Goal: Information Seeking & Learning: Learn about a topic

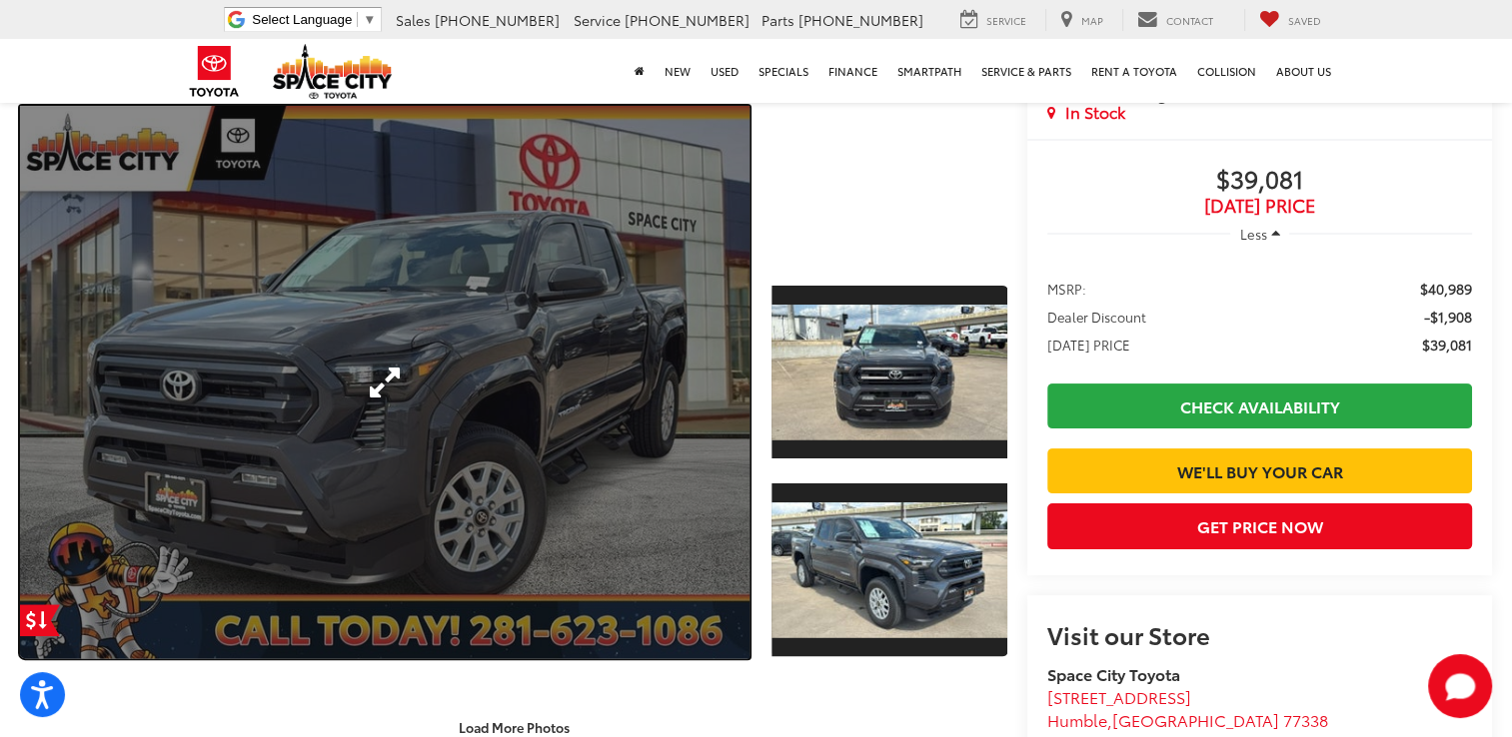
click at [732, 372] on link "Expand Photo 0" at bounding box center [384, 383] width 729 height 554
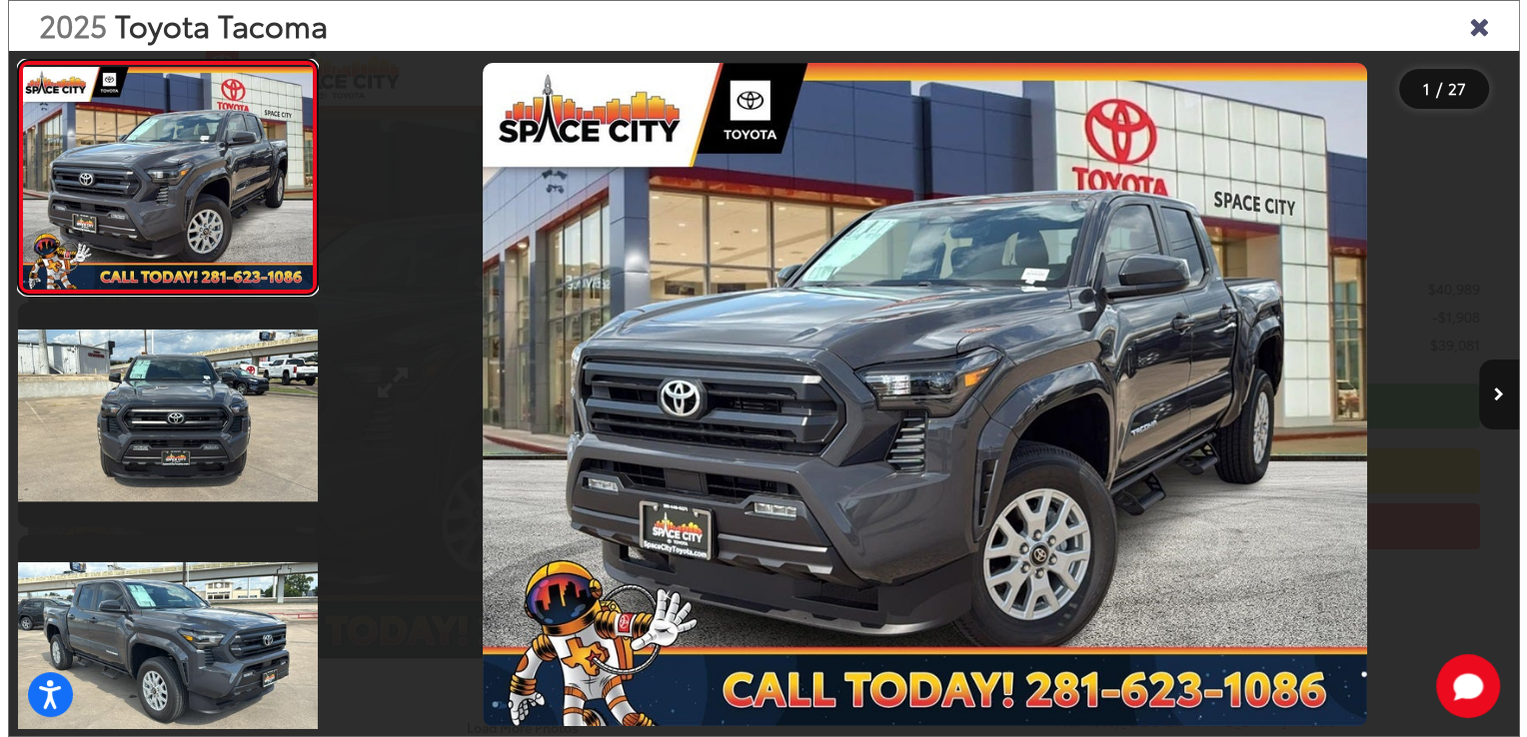
scroll to position [301, 0]
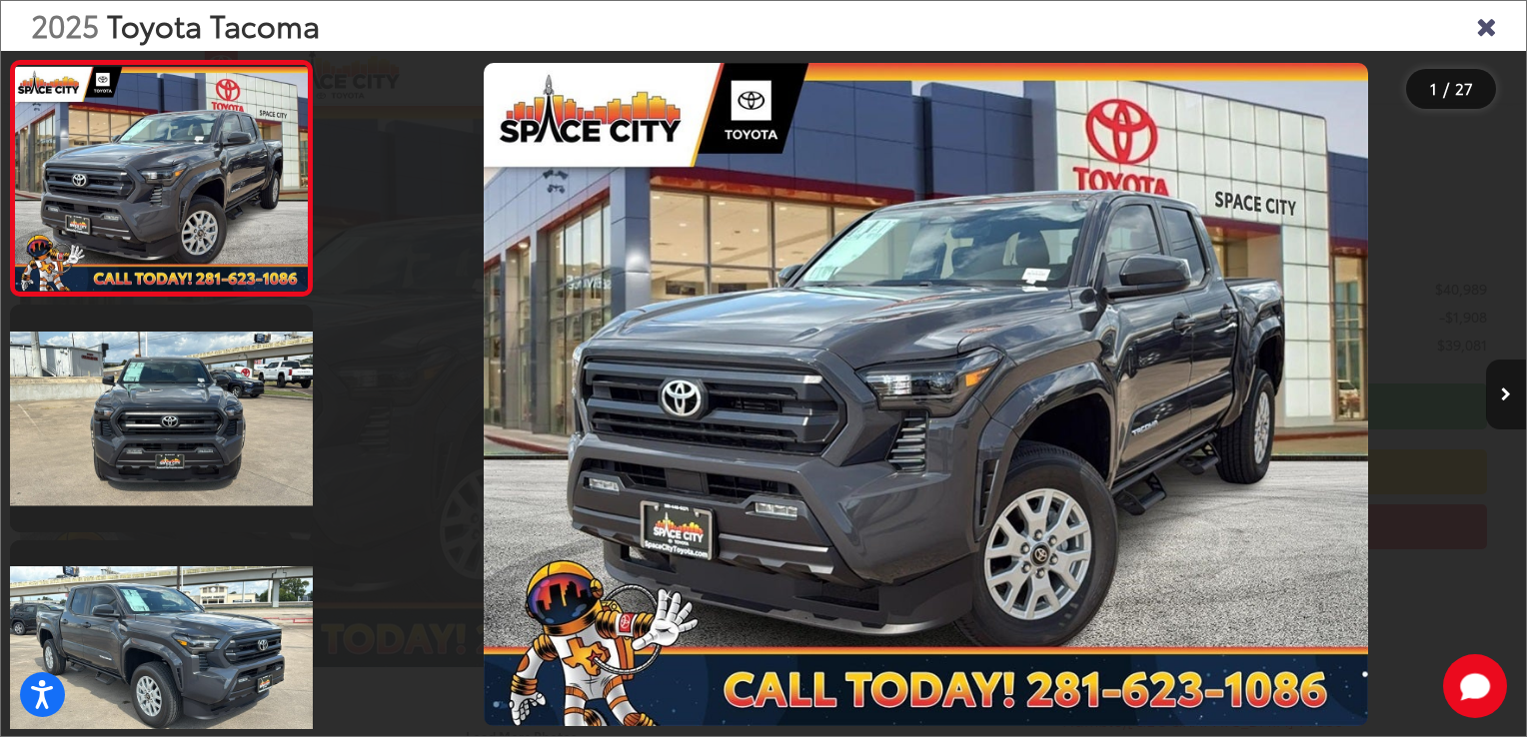
click at [1499, 397] on button "Next image" at bounding box center [1506, 395] width 40 height 70
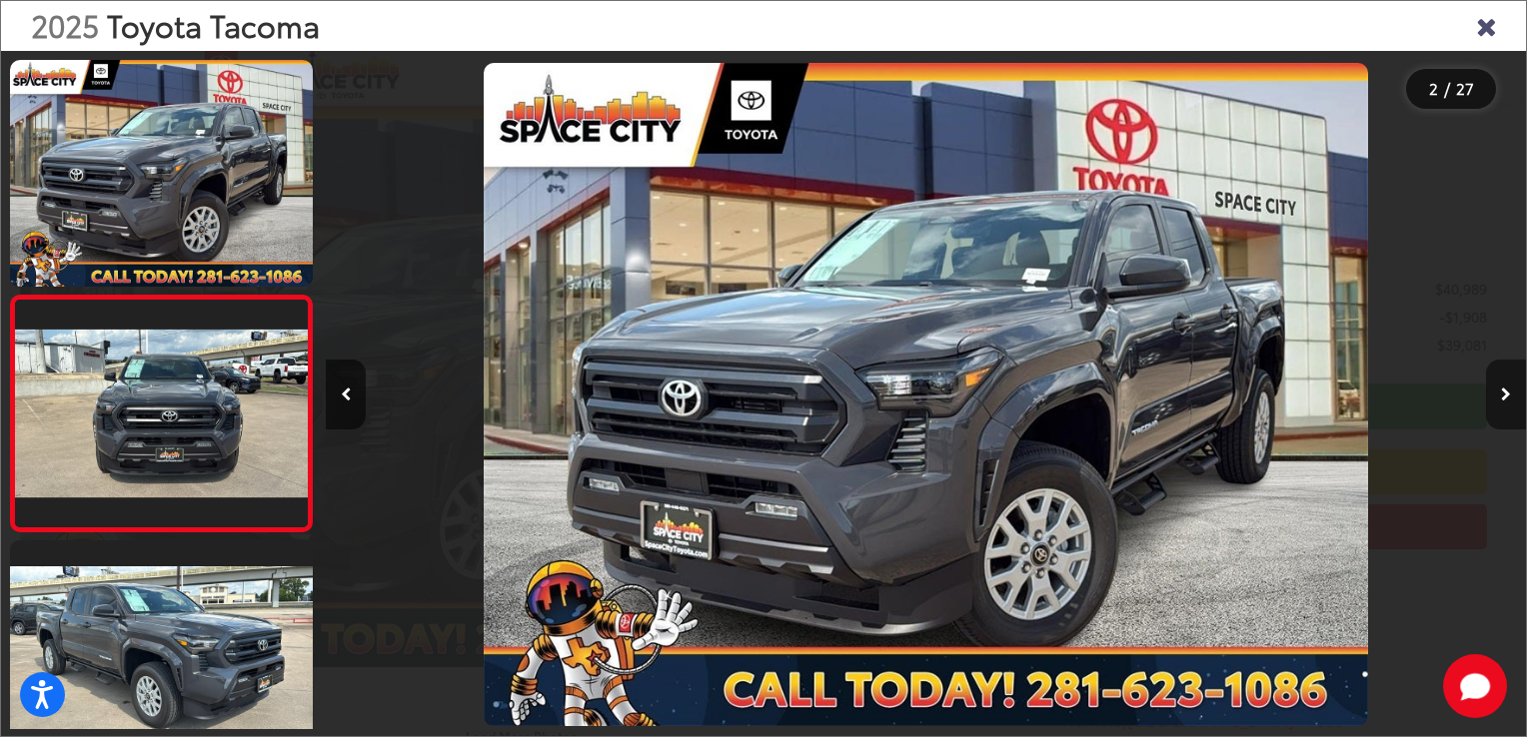
scroll to position [76, 0]
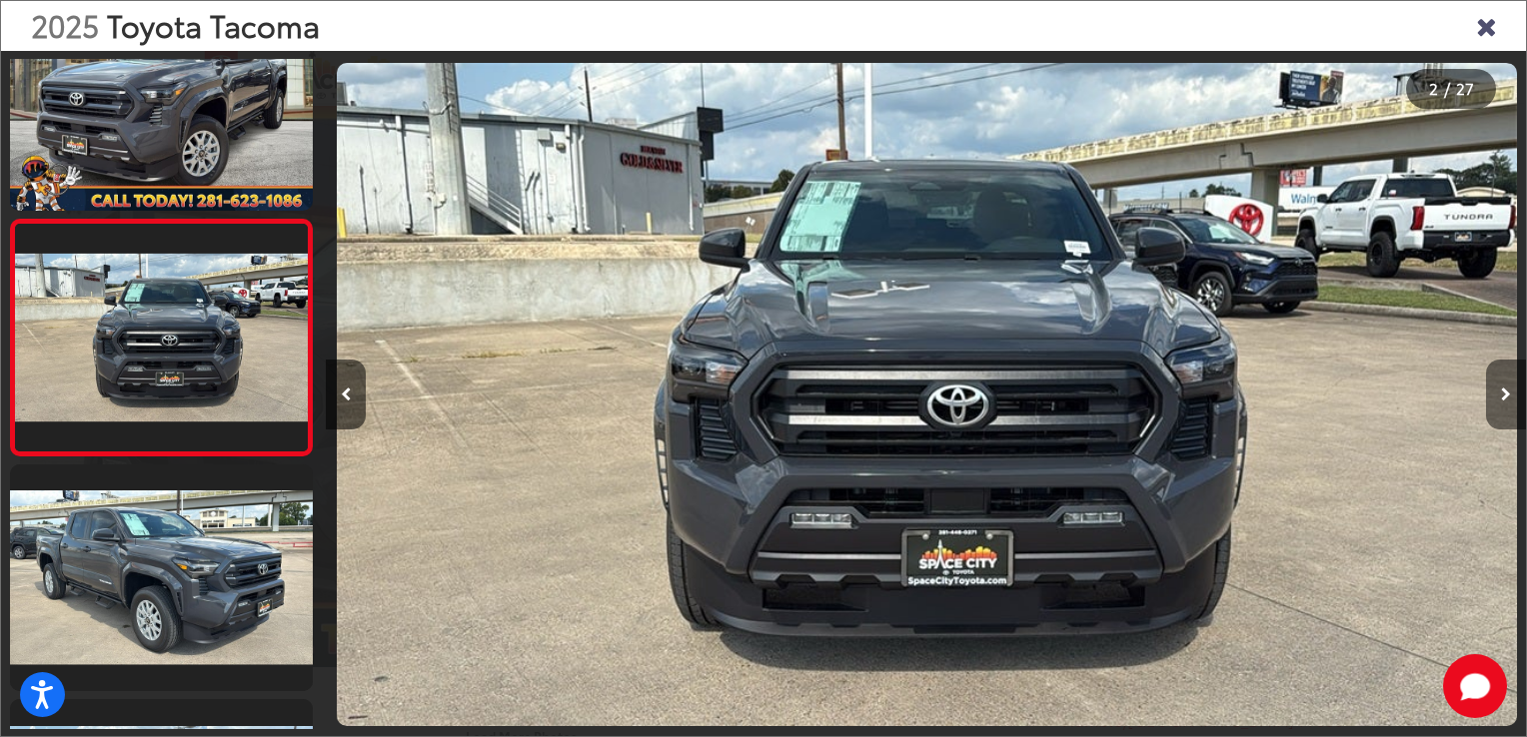
click at [1499, 397] on button "Next image" at bounding box center [1506, 395] width 40 height 70
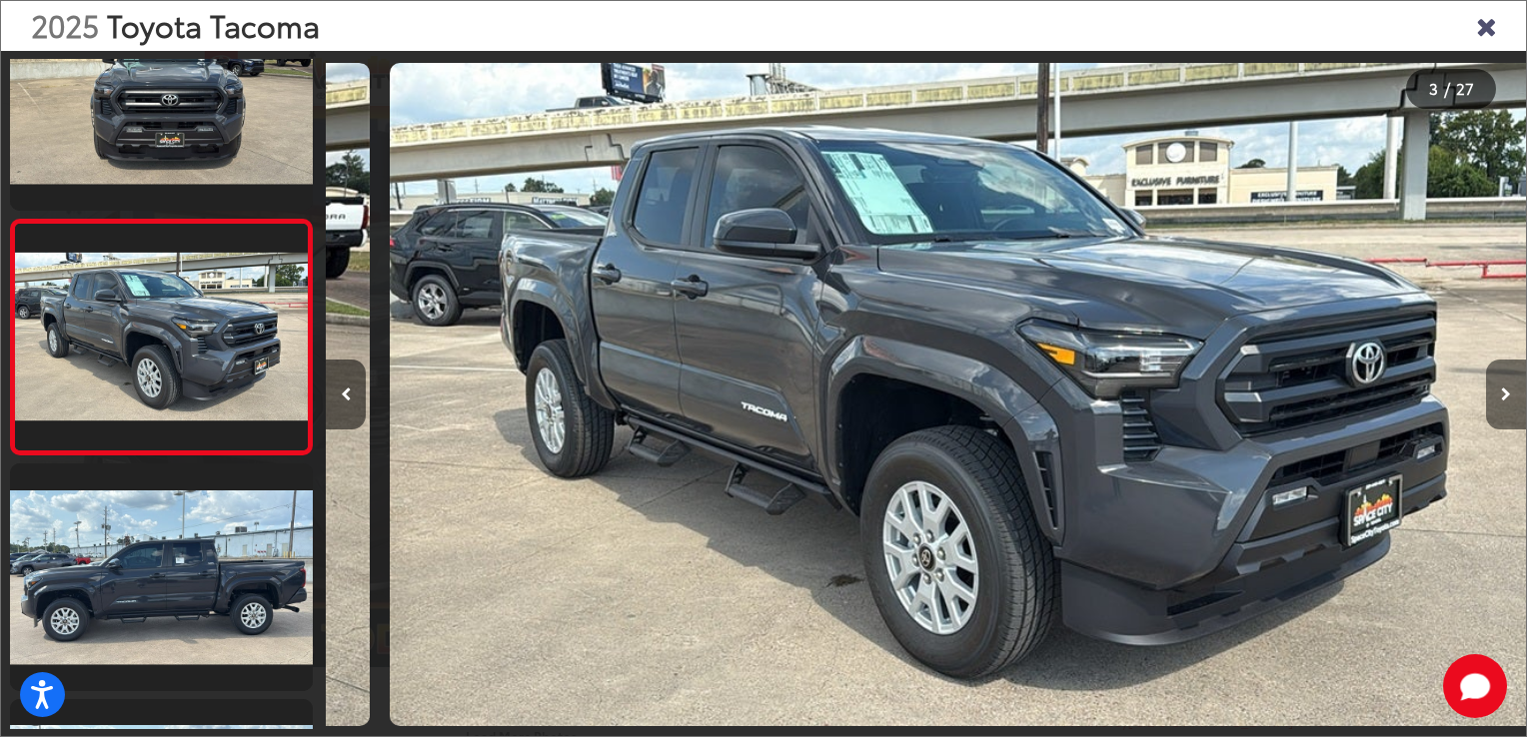
scroll to position [0, 2400]
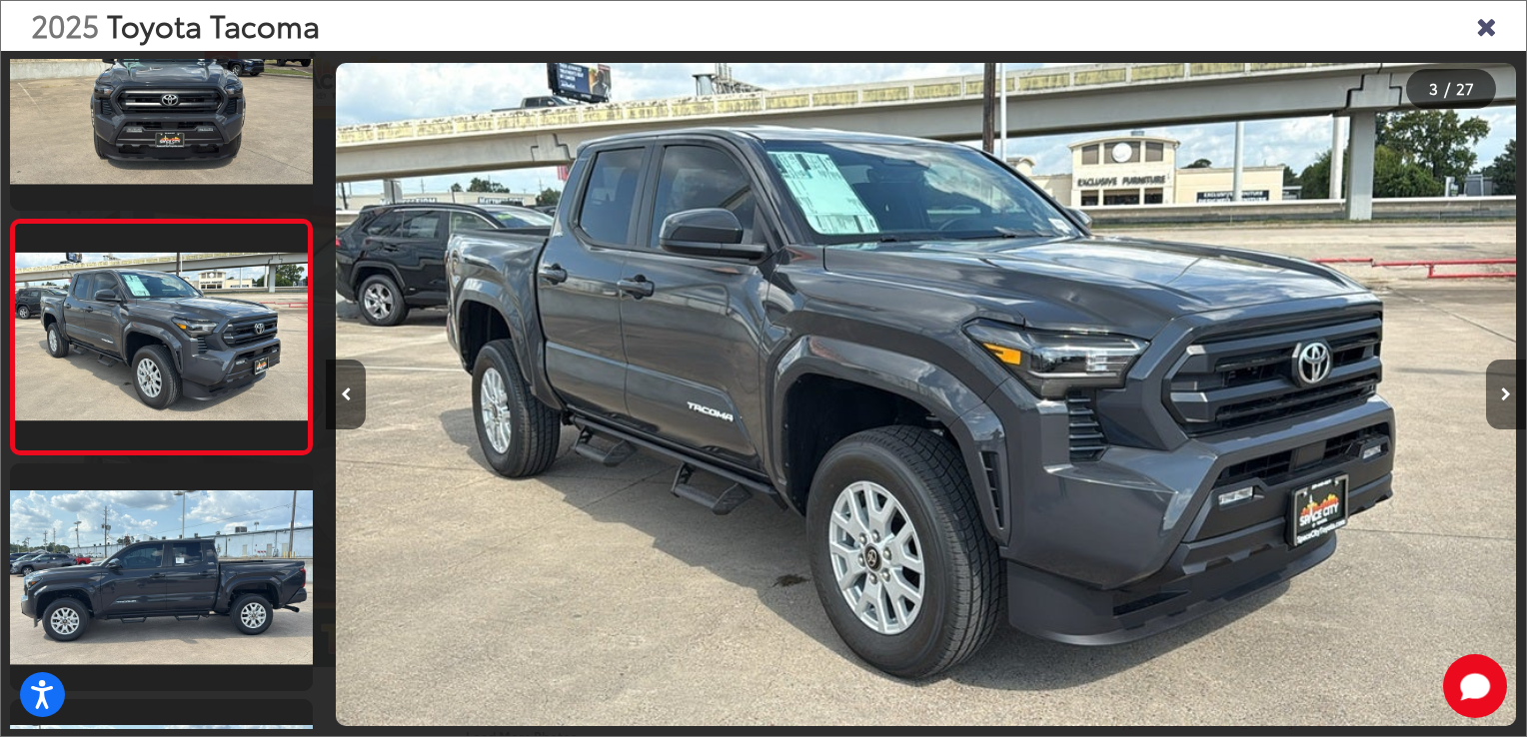
click at [1499, 397] on button "Next image" at bounding box center [1506, 395] width 40 height 70
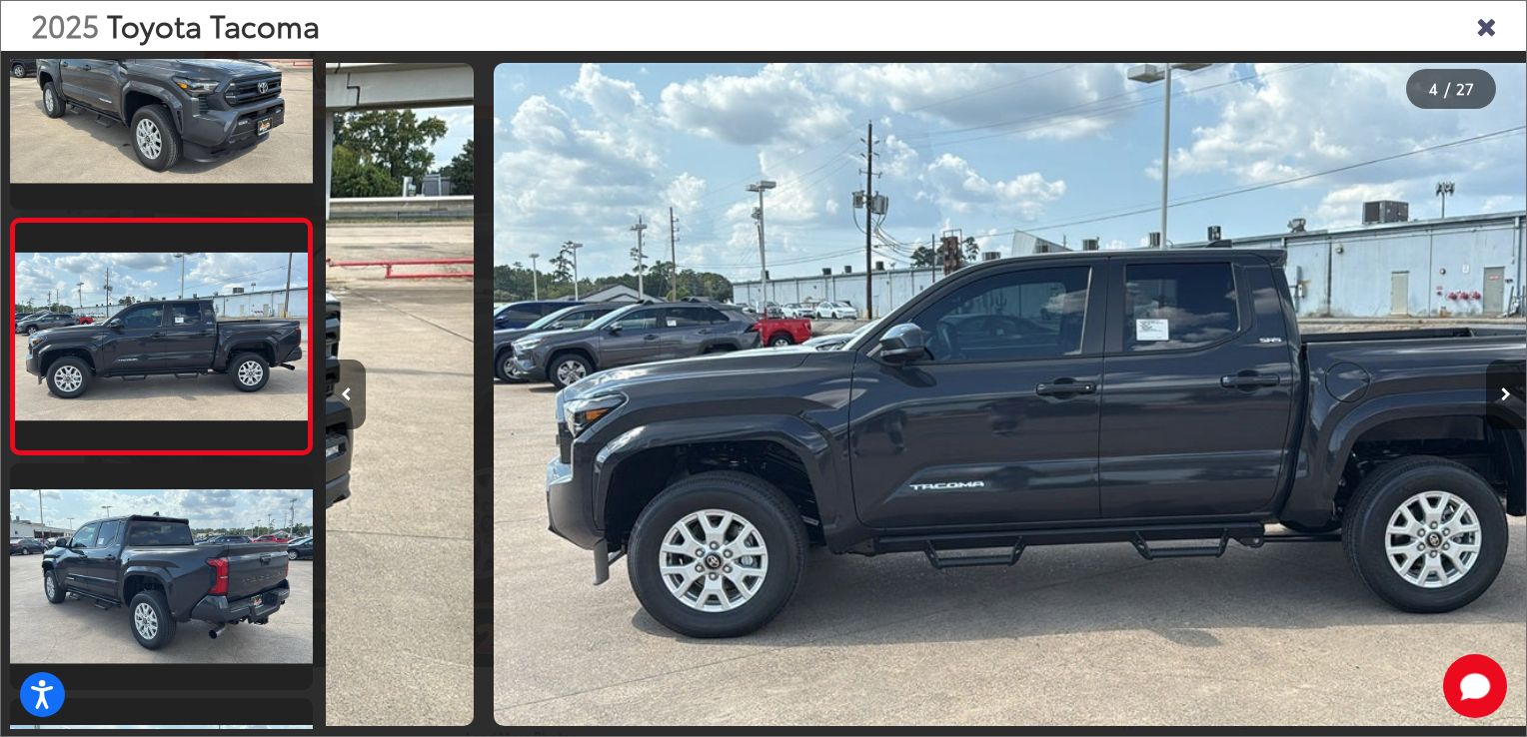
scroll to position [0, 3600]
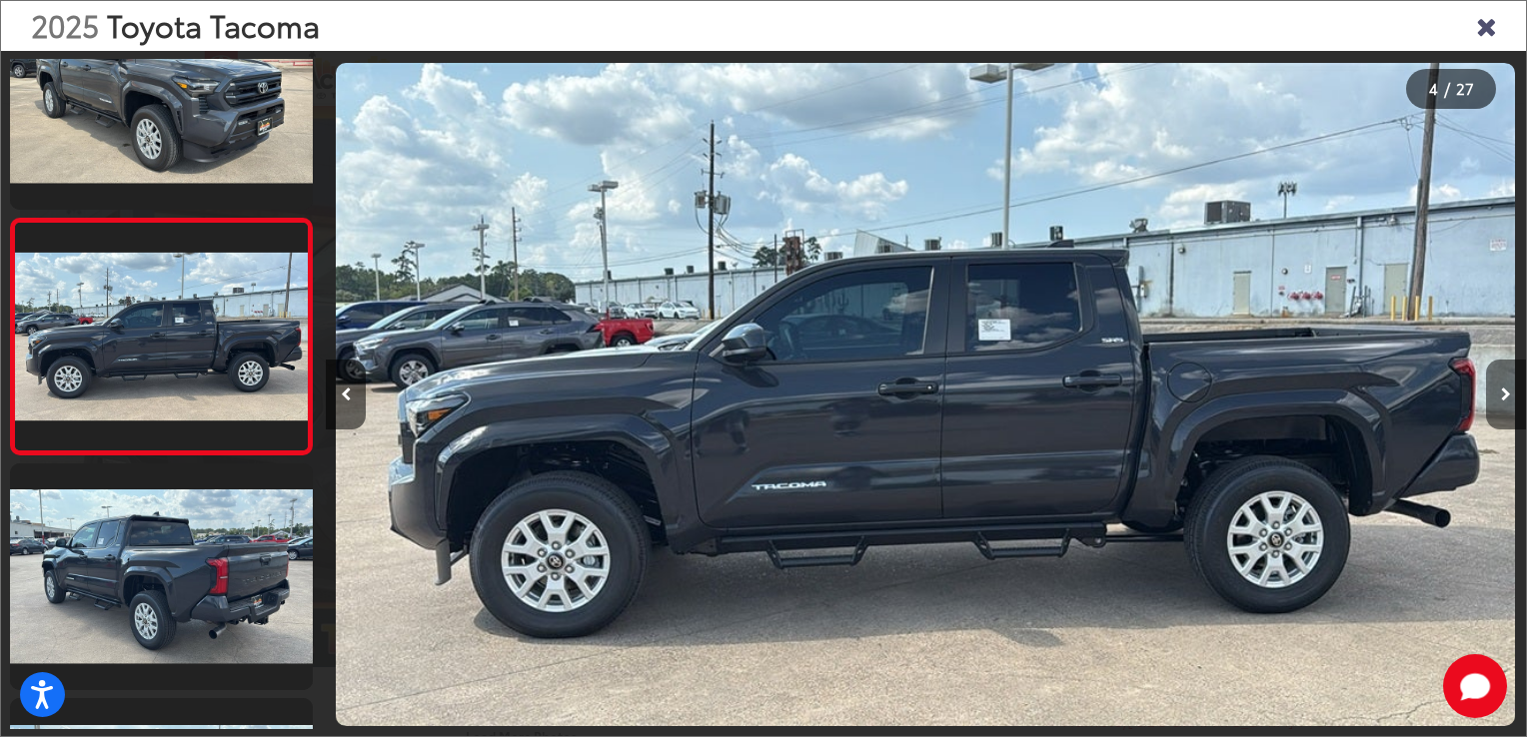
click at [1499, 397] on button "Next image" at bounding box center [1506, 395] width 40 height 70
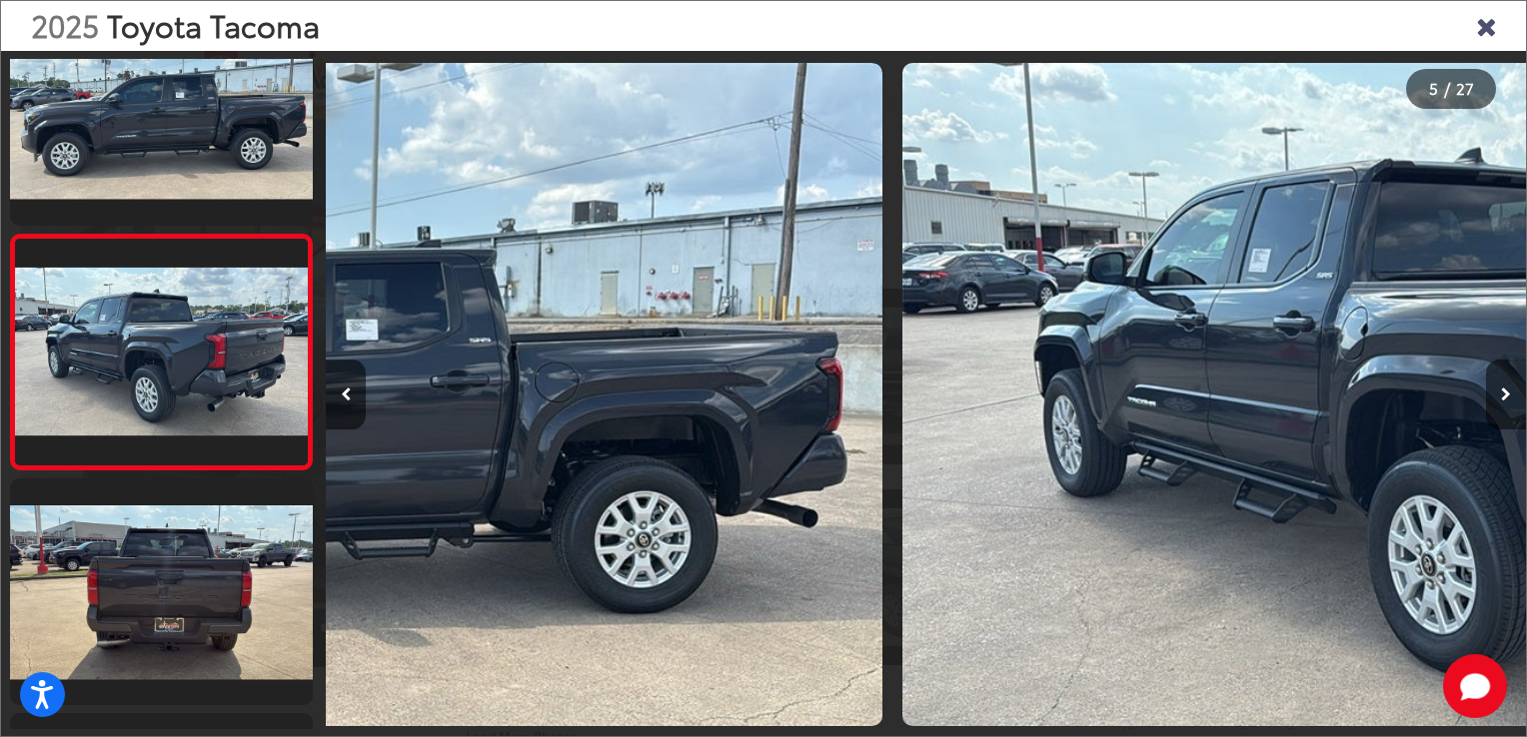
scroll to position [783, 0]
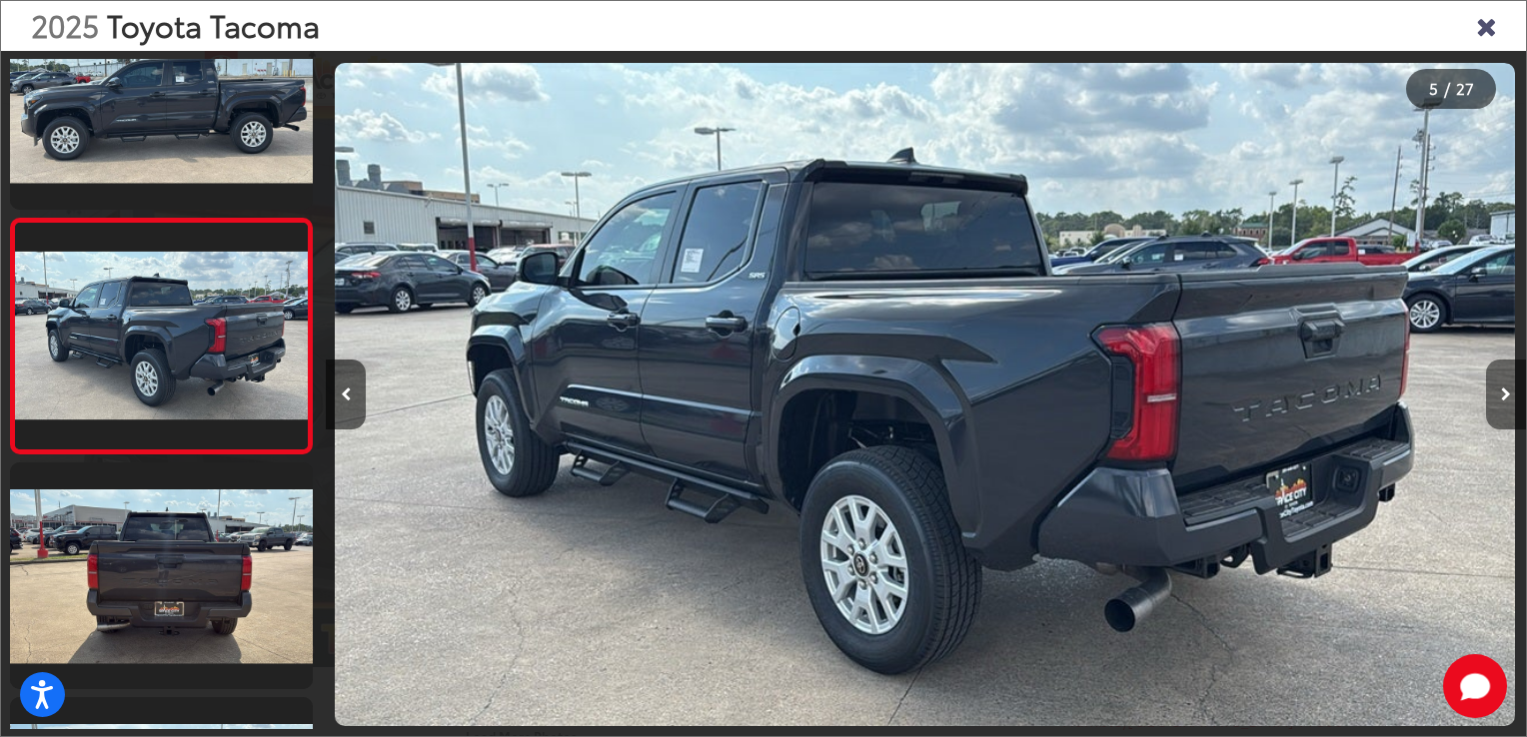
click at [1499, 397] on button "Next image" at bounding box center [1506, 395] width 40 height 70
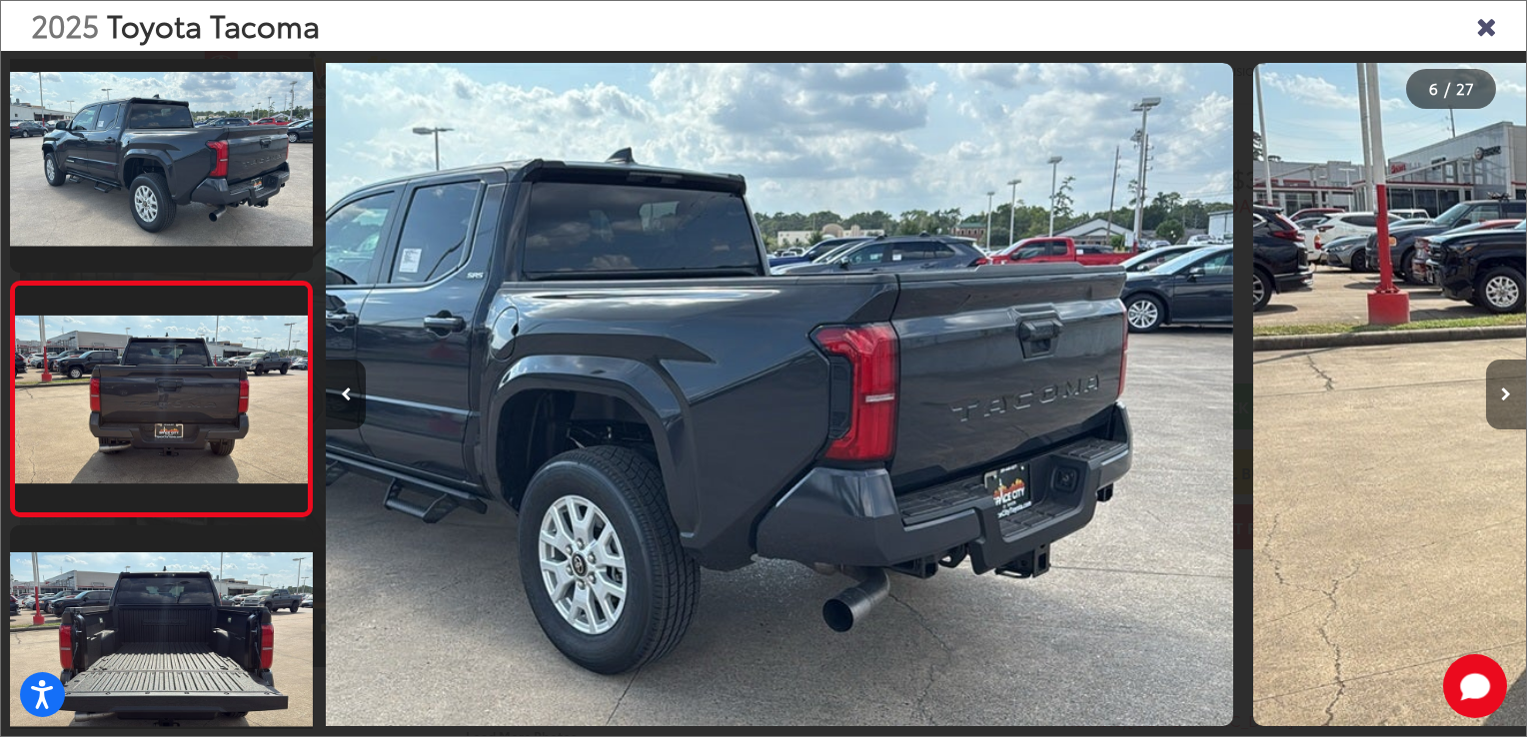
scroll to position [1017, 0]
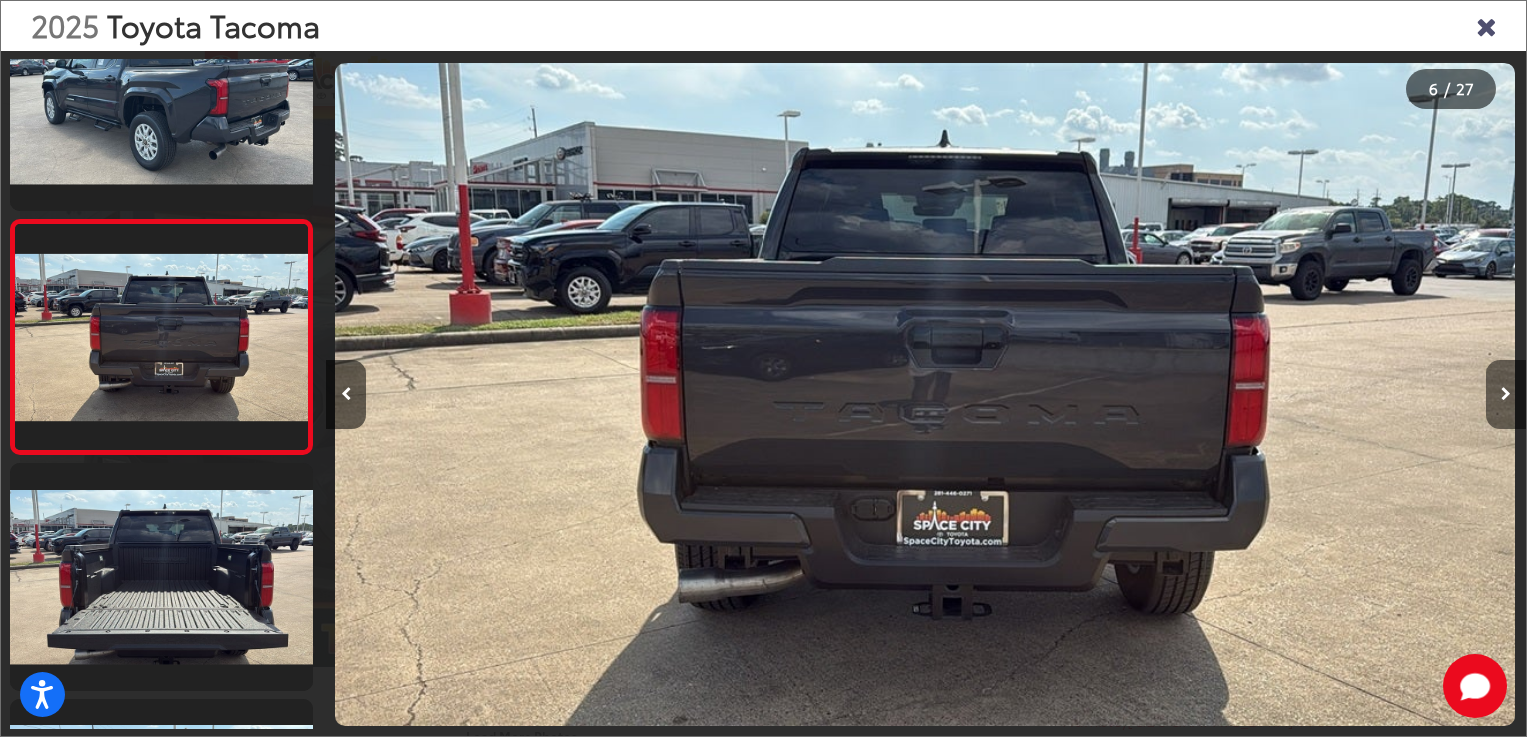
click at [1499, 397] on button "Next image" at bounding box center [1506, 395] width 40 height 70
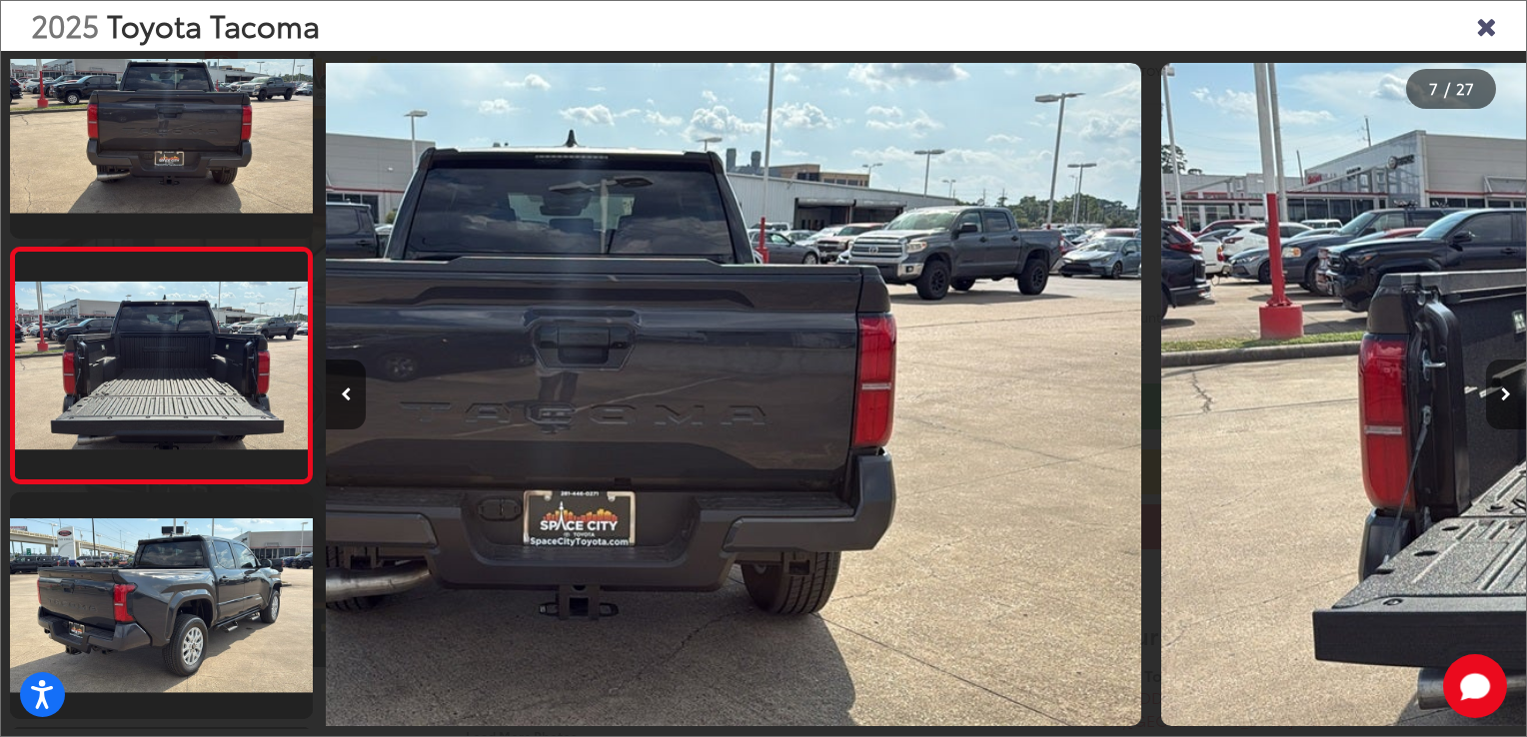
scroll to position [1253, 0]
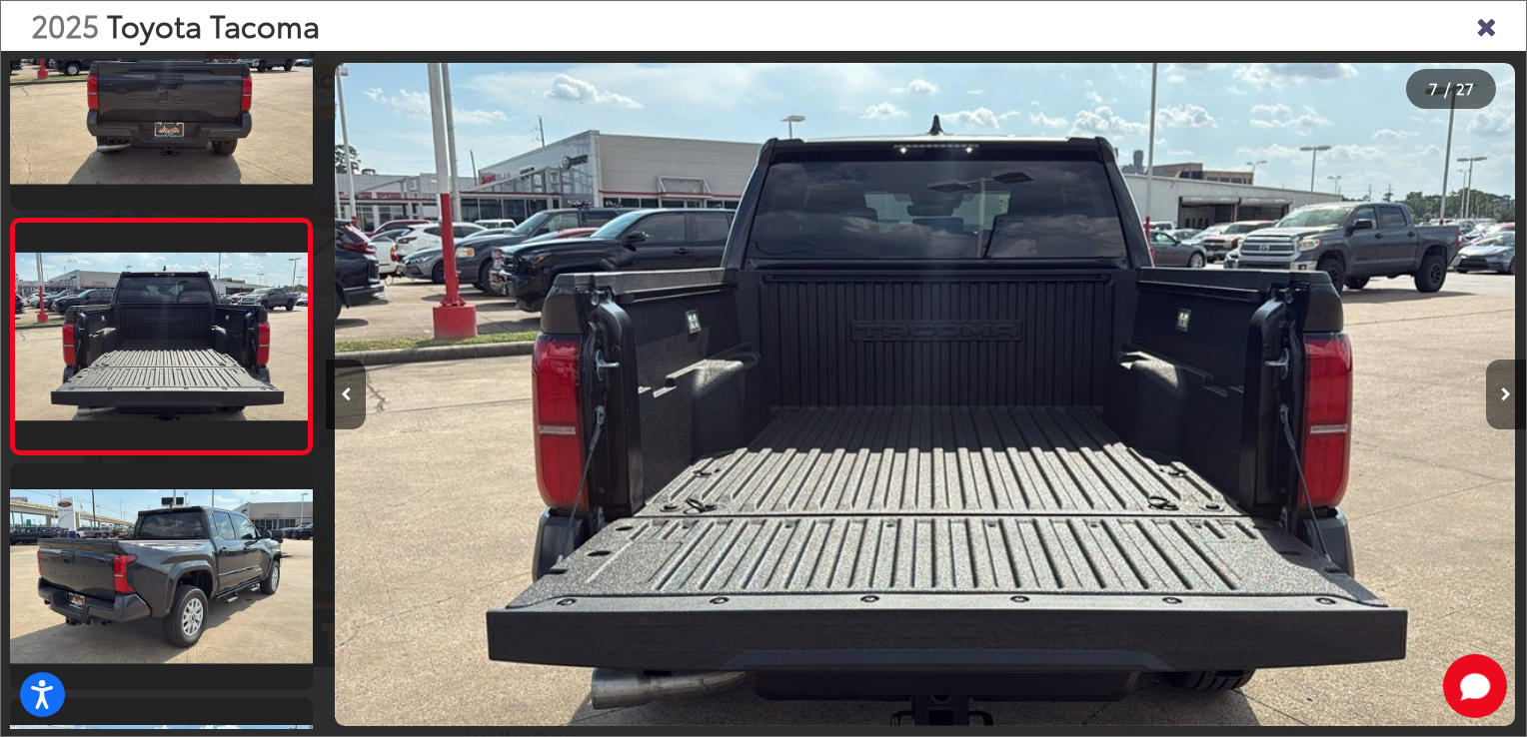
click at [1499, 397] on button "Next image" at bounding box center [1506, 395] width 40 height 70
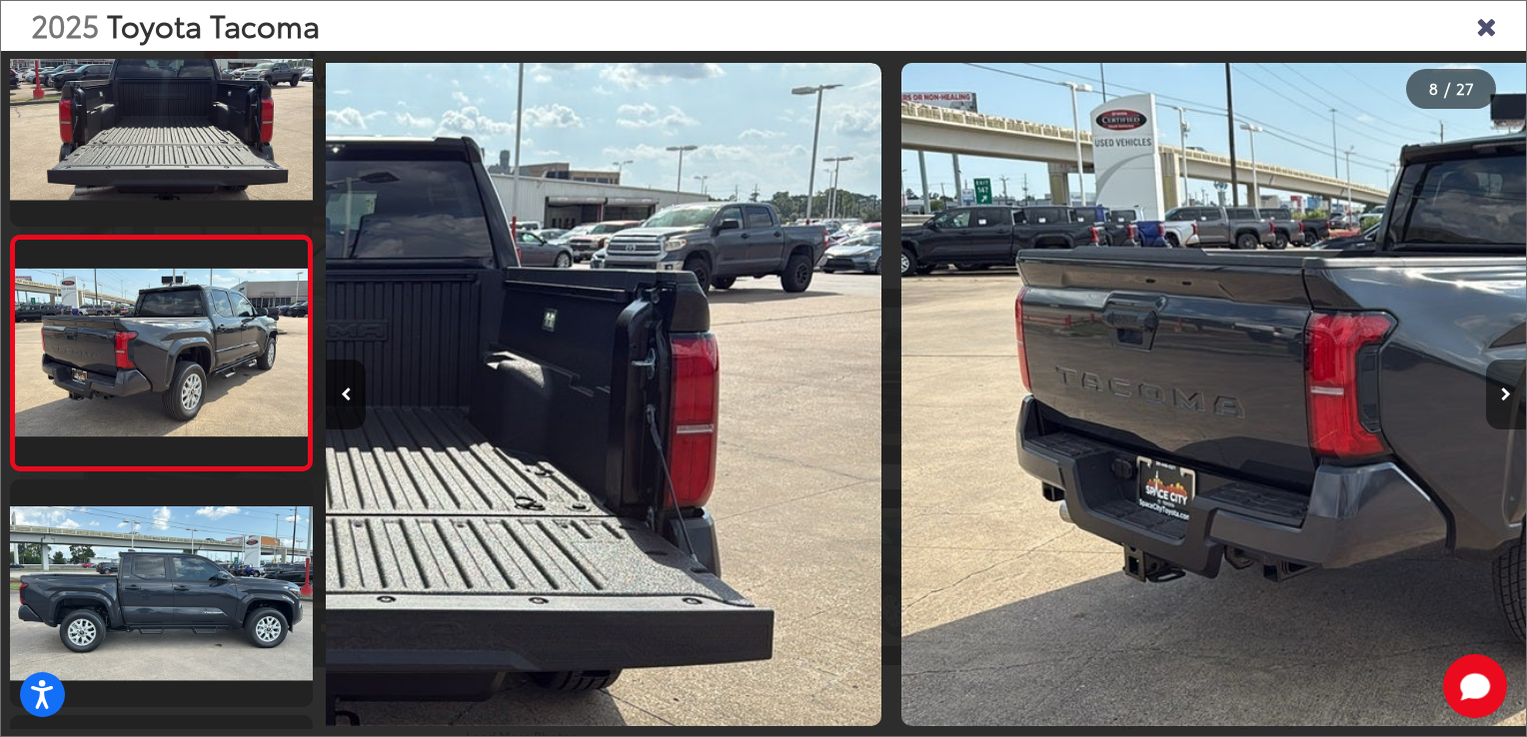
scroll to position [1488, 0]
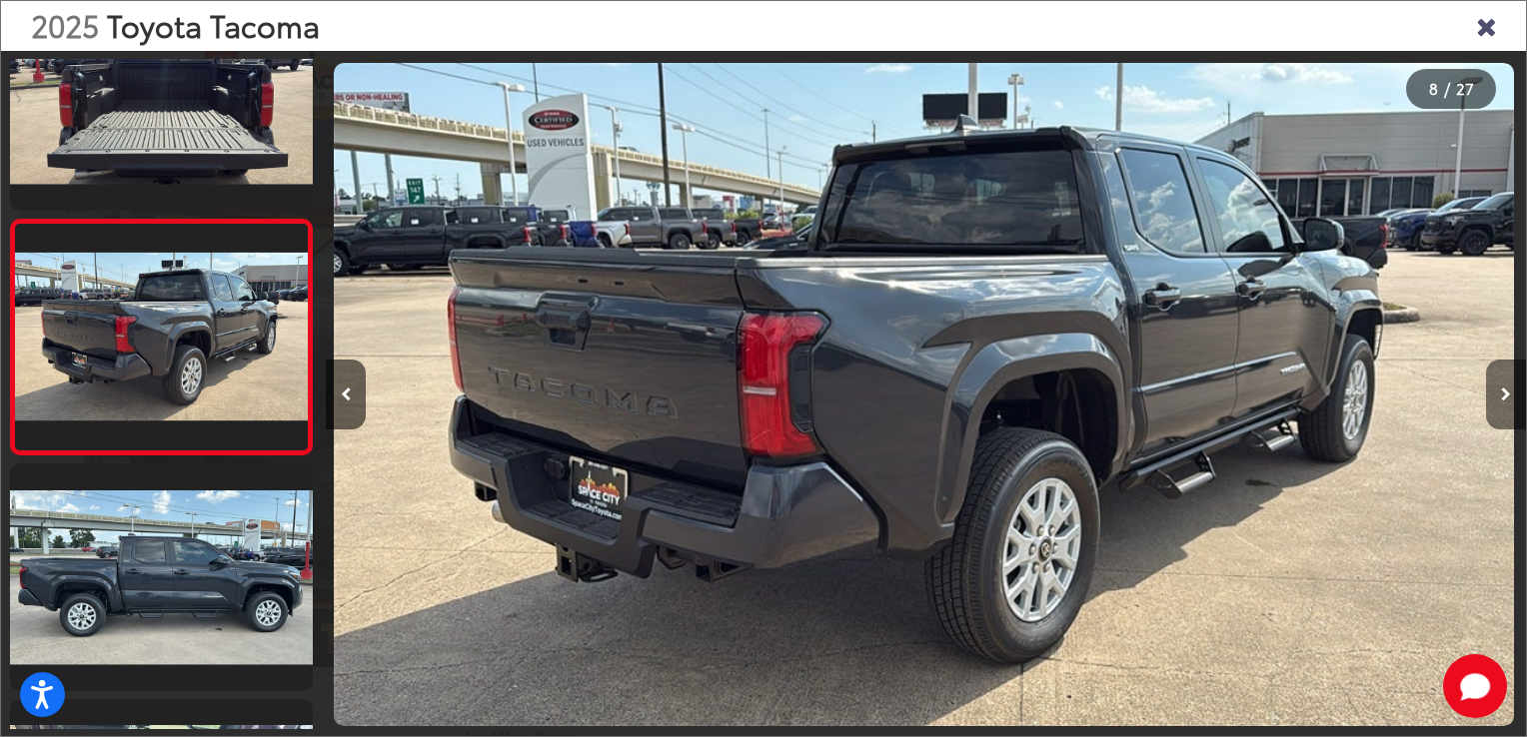
click at [1499, 397] on button "Next image" at bounding box center [1506, 395] width 40 height 70
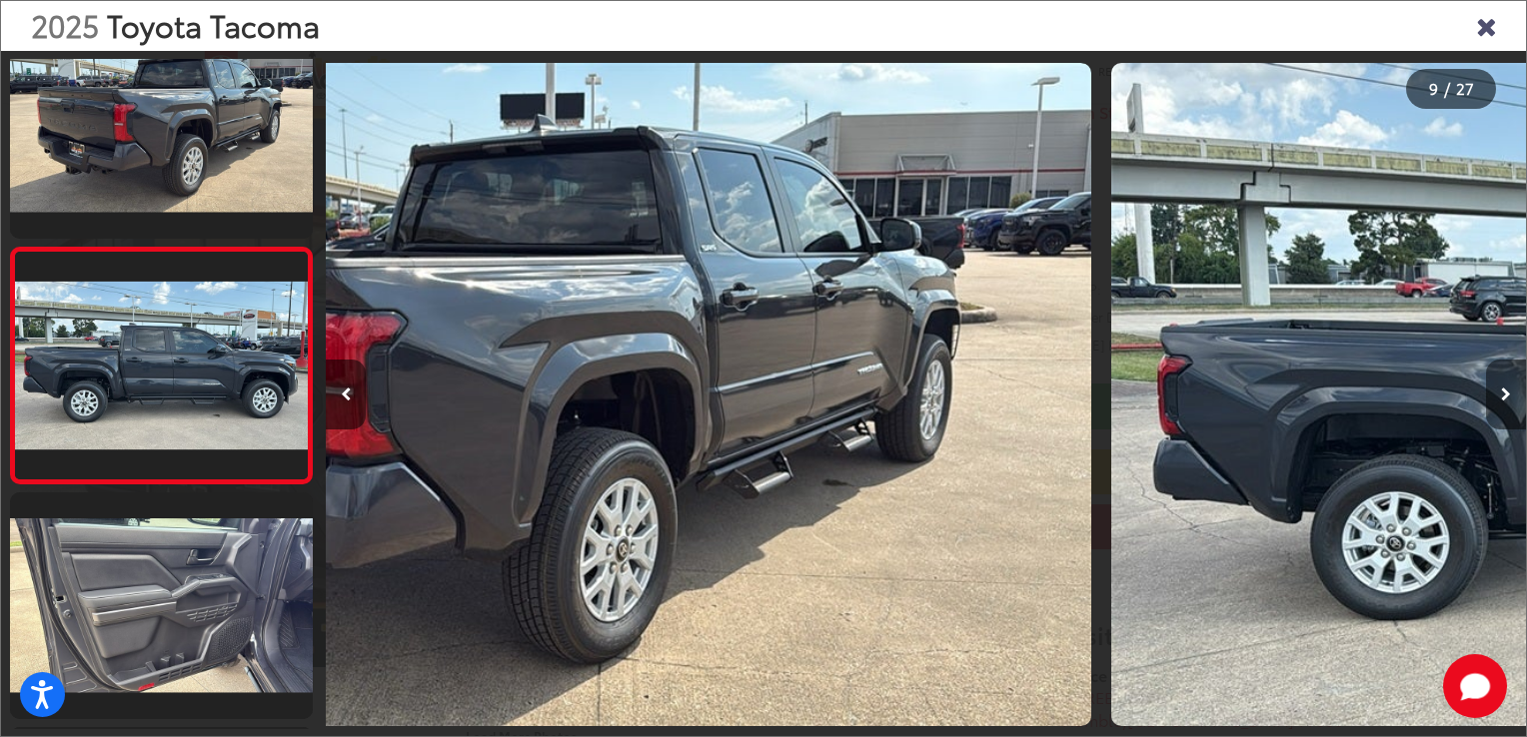
scroll to position [1724, 0]
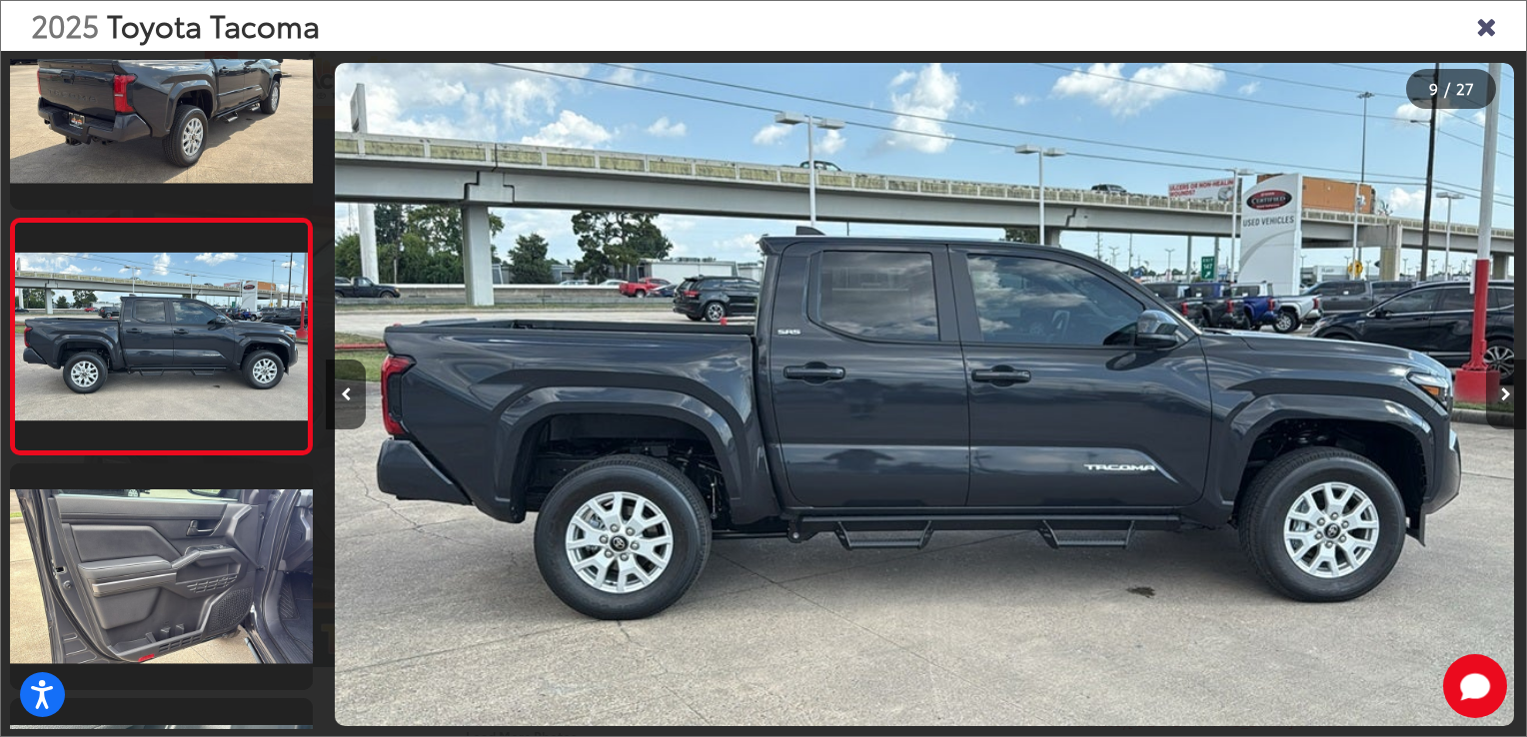
click at [1499, 397] on button "Next image" at bounding box center [1506, 395] width 40 height 70
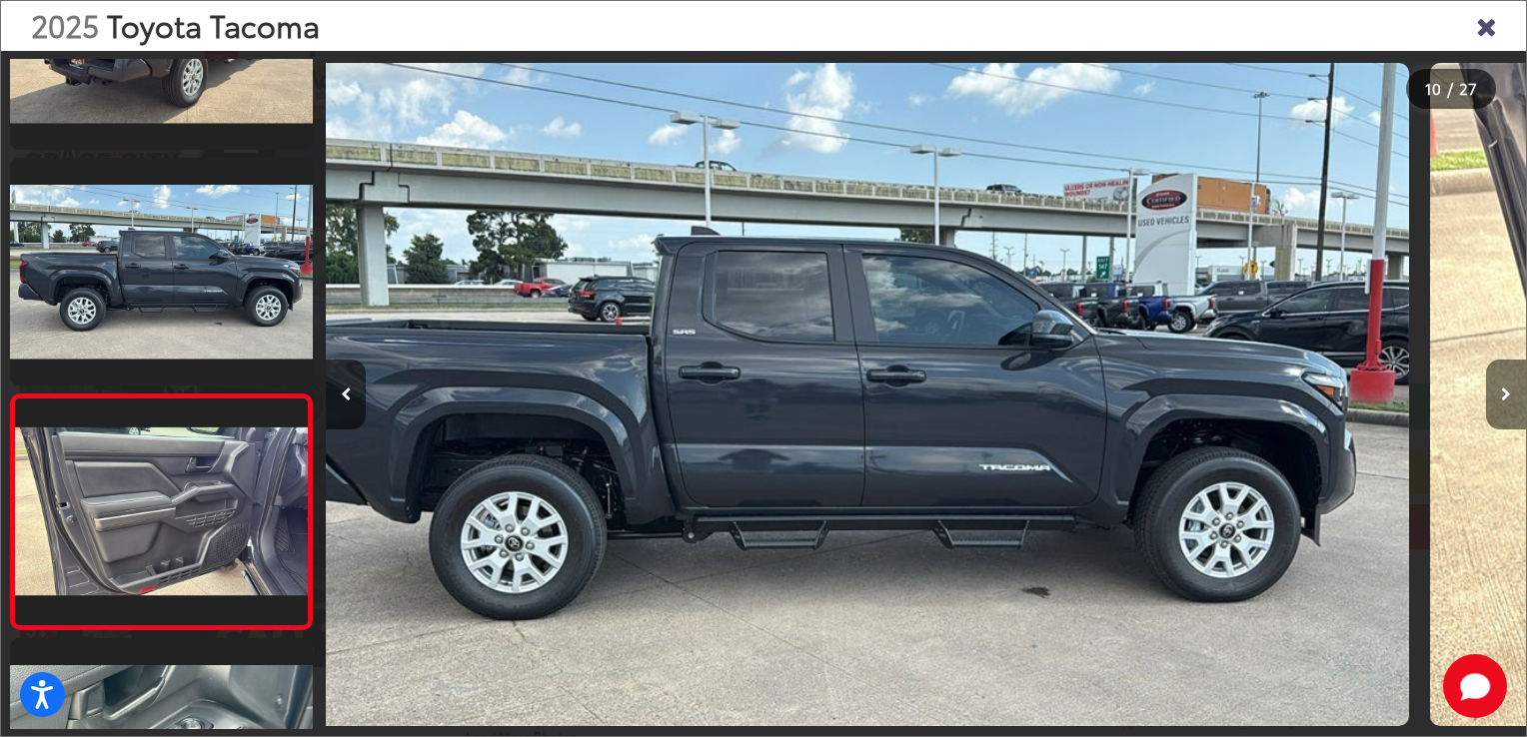
scroll to position [0, 0]
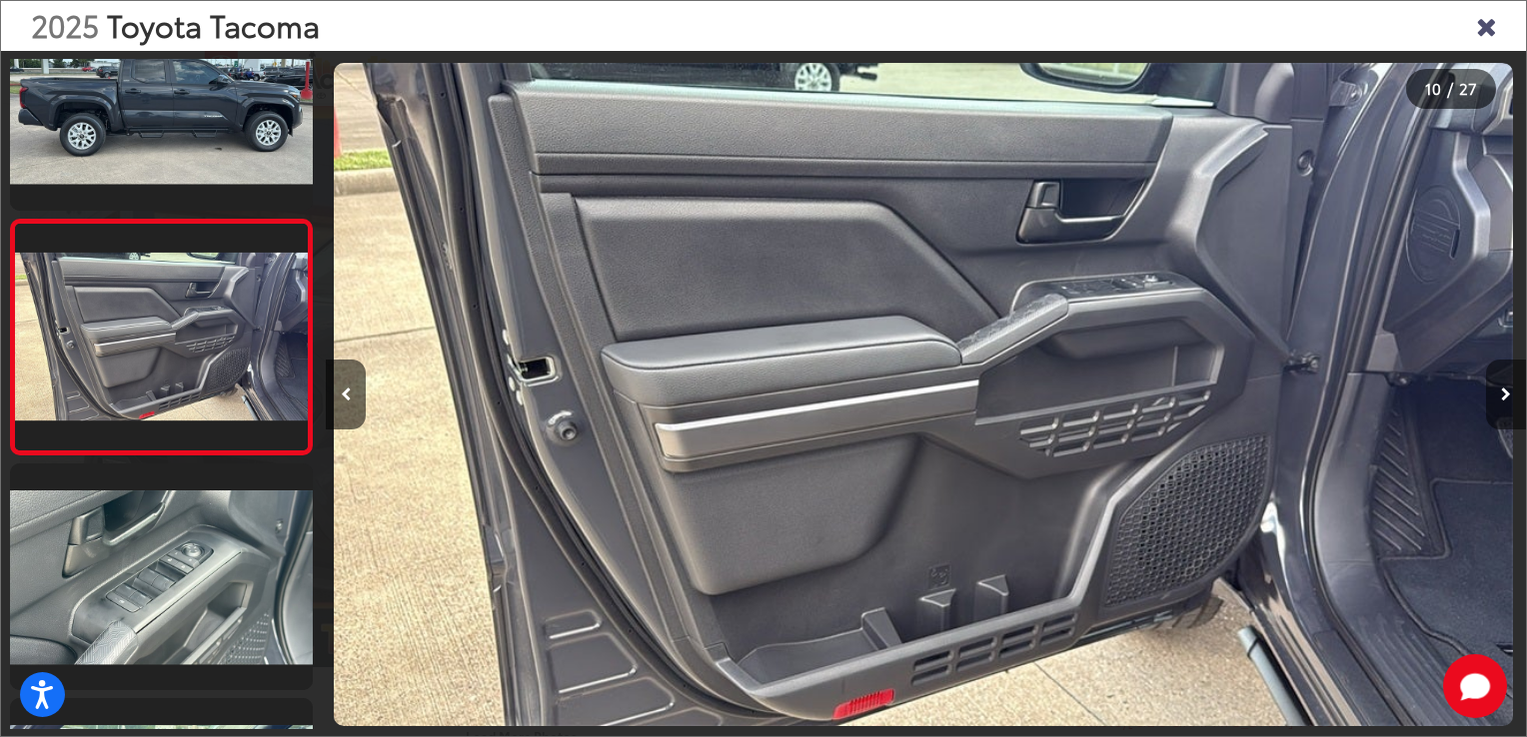
click at [1499, 397] on button "Next image" at bounding box center [1506, 395] width 40 height 70
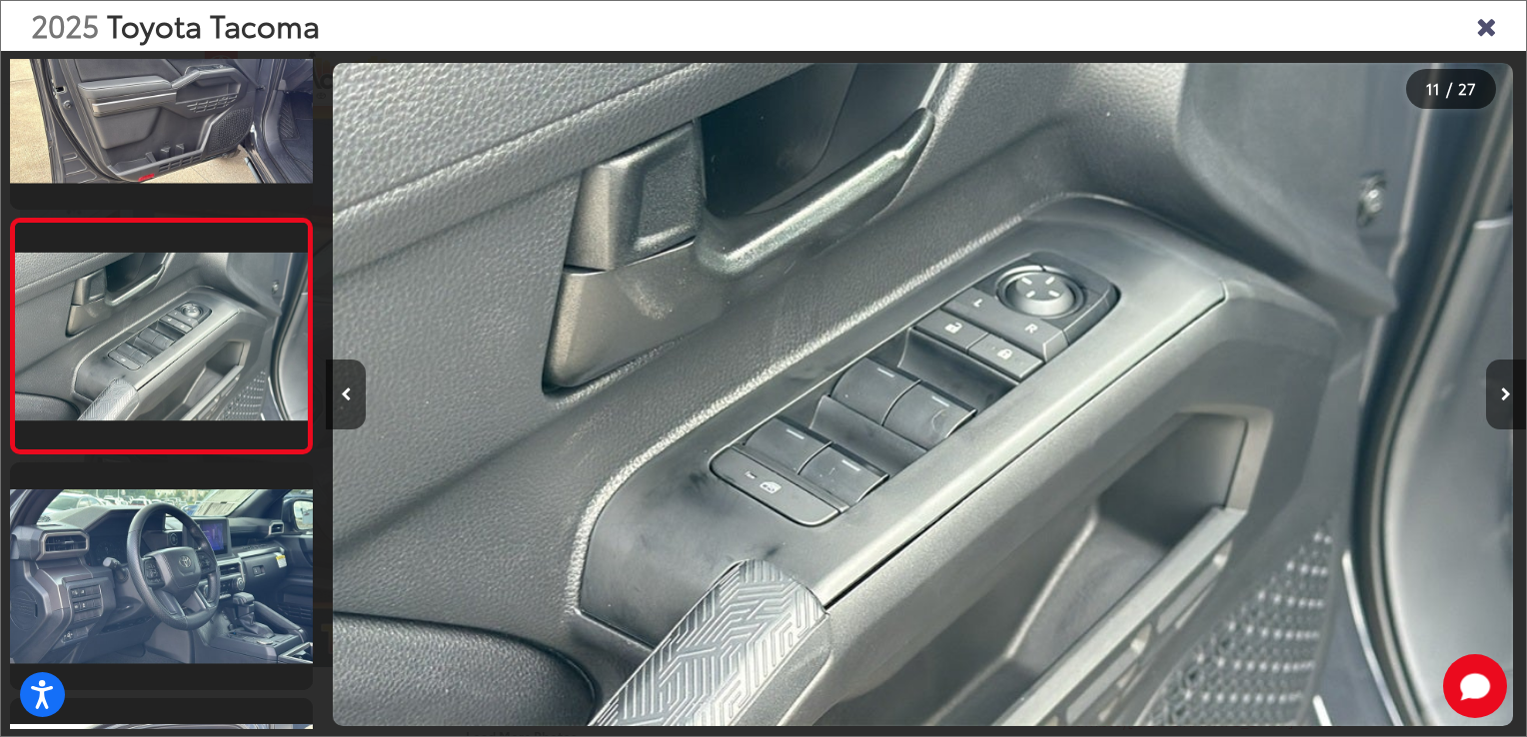
click at [1499, 397] on button "Next image" at bounding box center [1506, 395] width 40 height 70
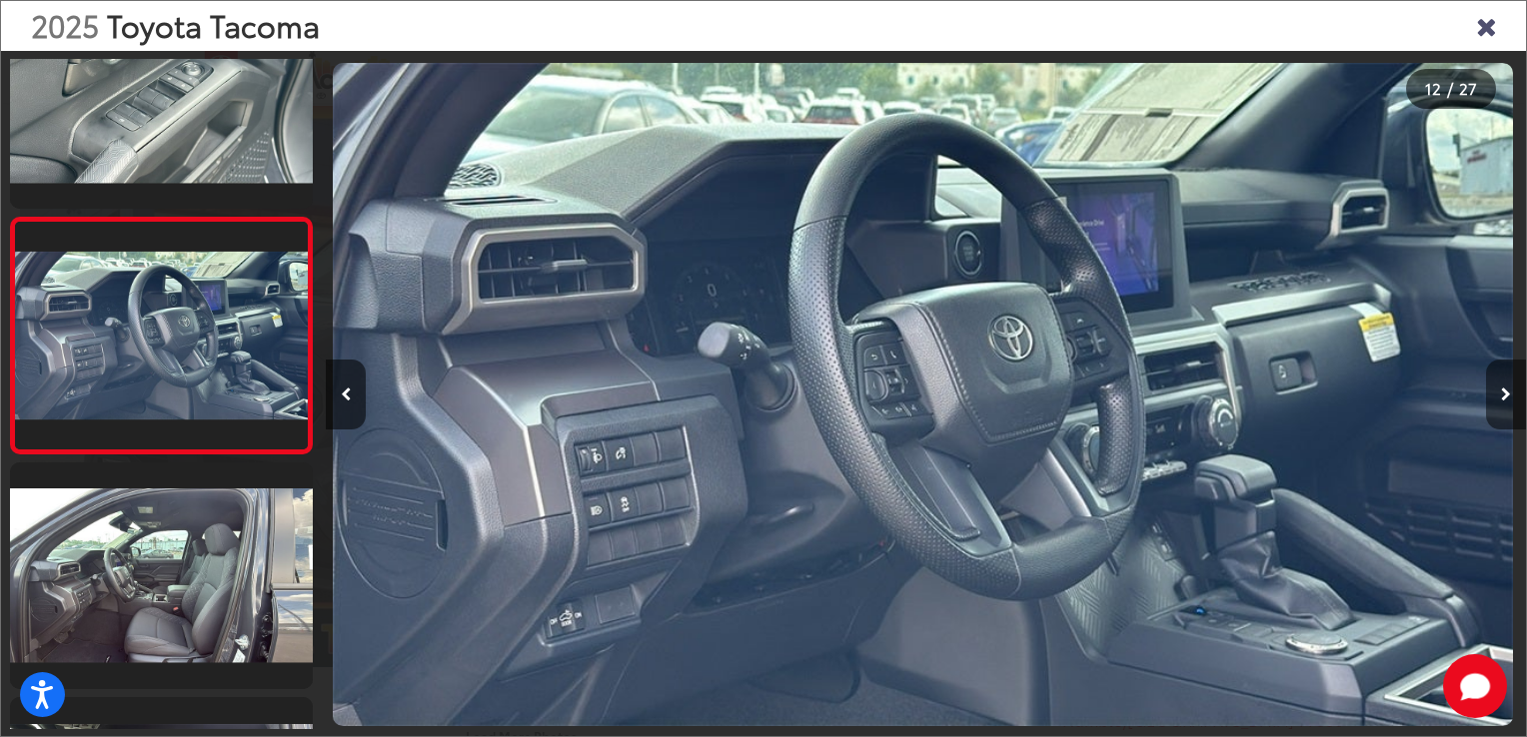
click at [1499, 397] on button "Next image" at bounding box center [1506, 395] width 40 height 70
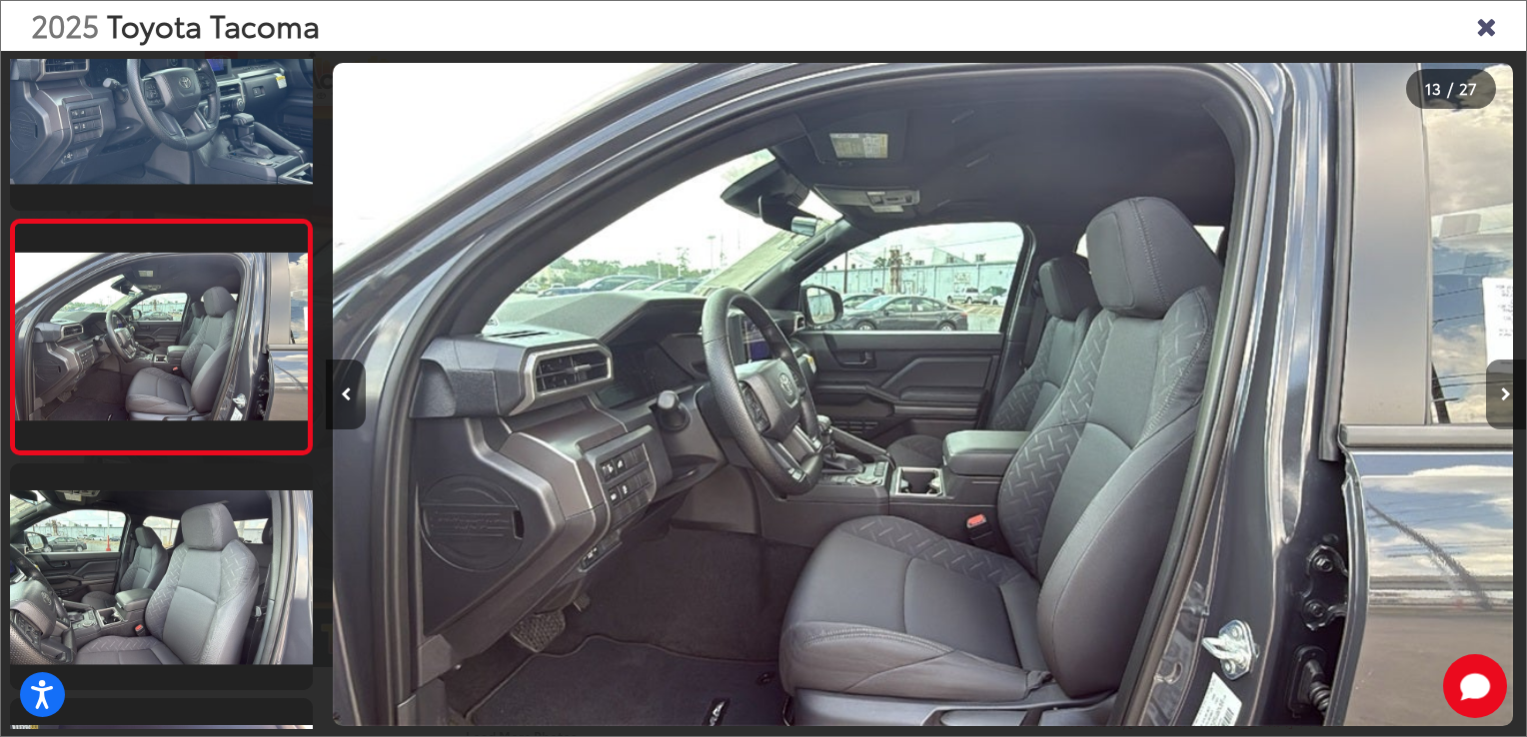
click at [1499, 397] on button "Next image" at bounding box center [1506, 395] width 40 height 70
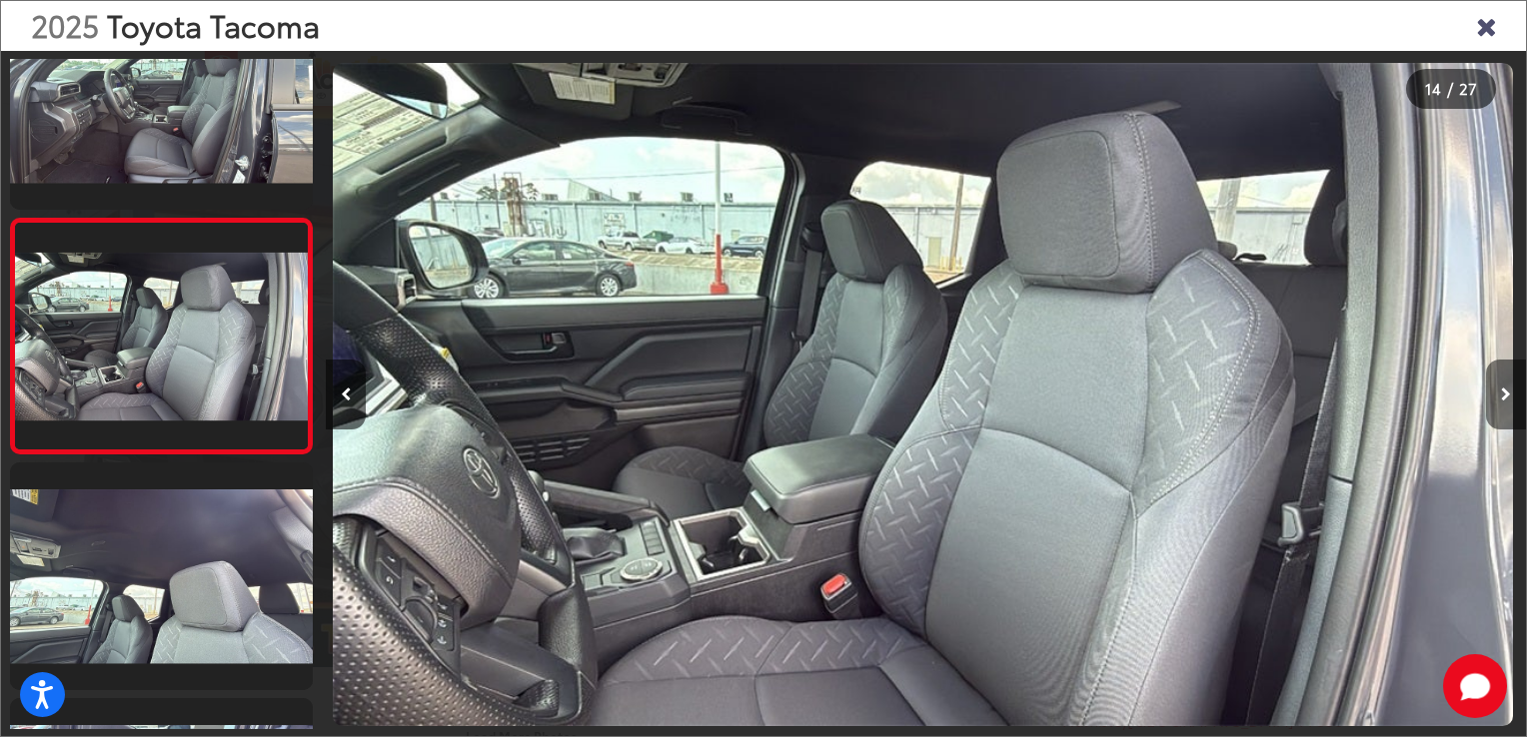
click at [1499, 397] on button "Next image" at bounding box center [1506, 395] width 40 height 70
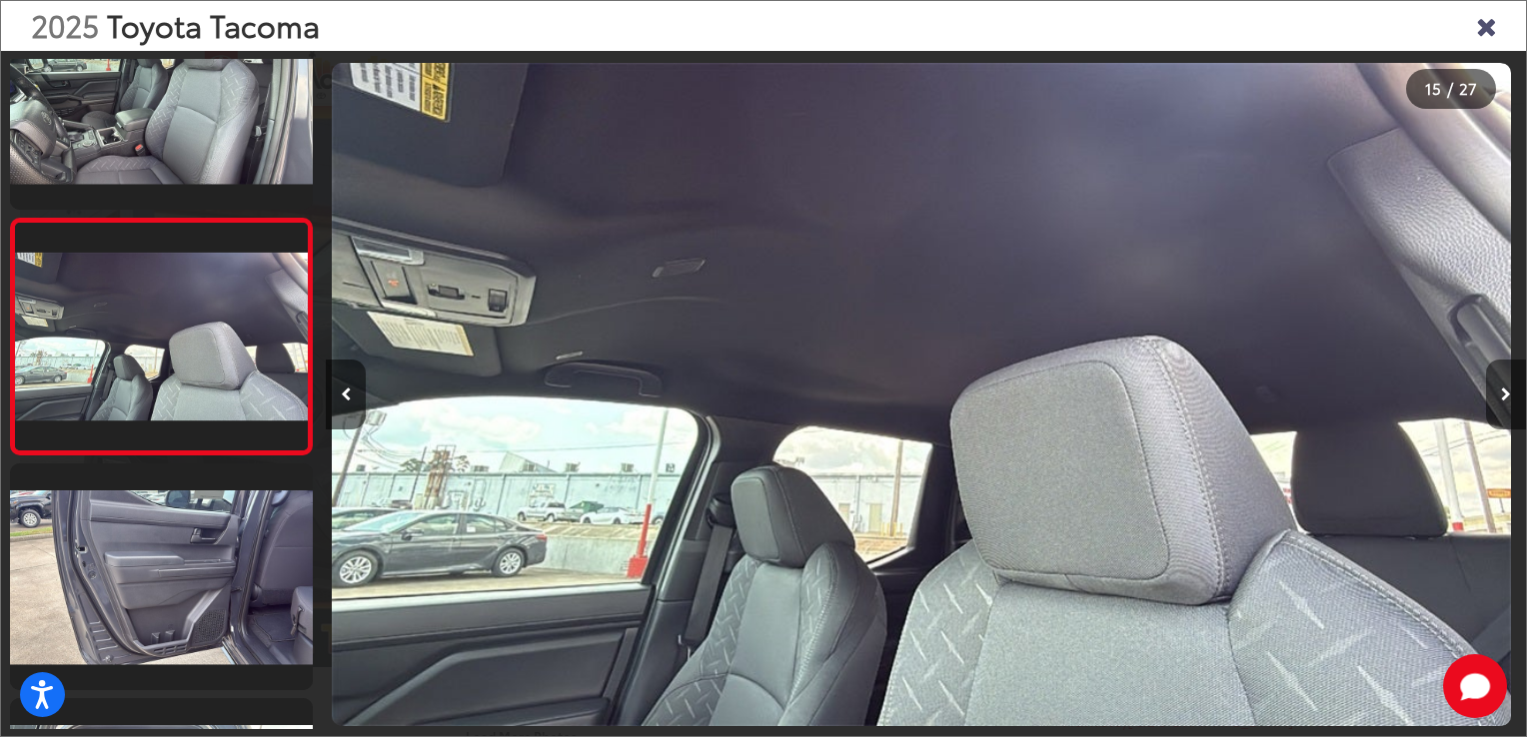
click at [1499, 397] on button "Next image" at bounding box center [1506, 395] width 40 height 70
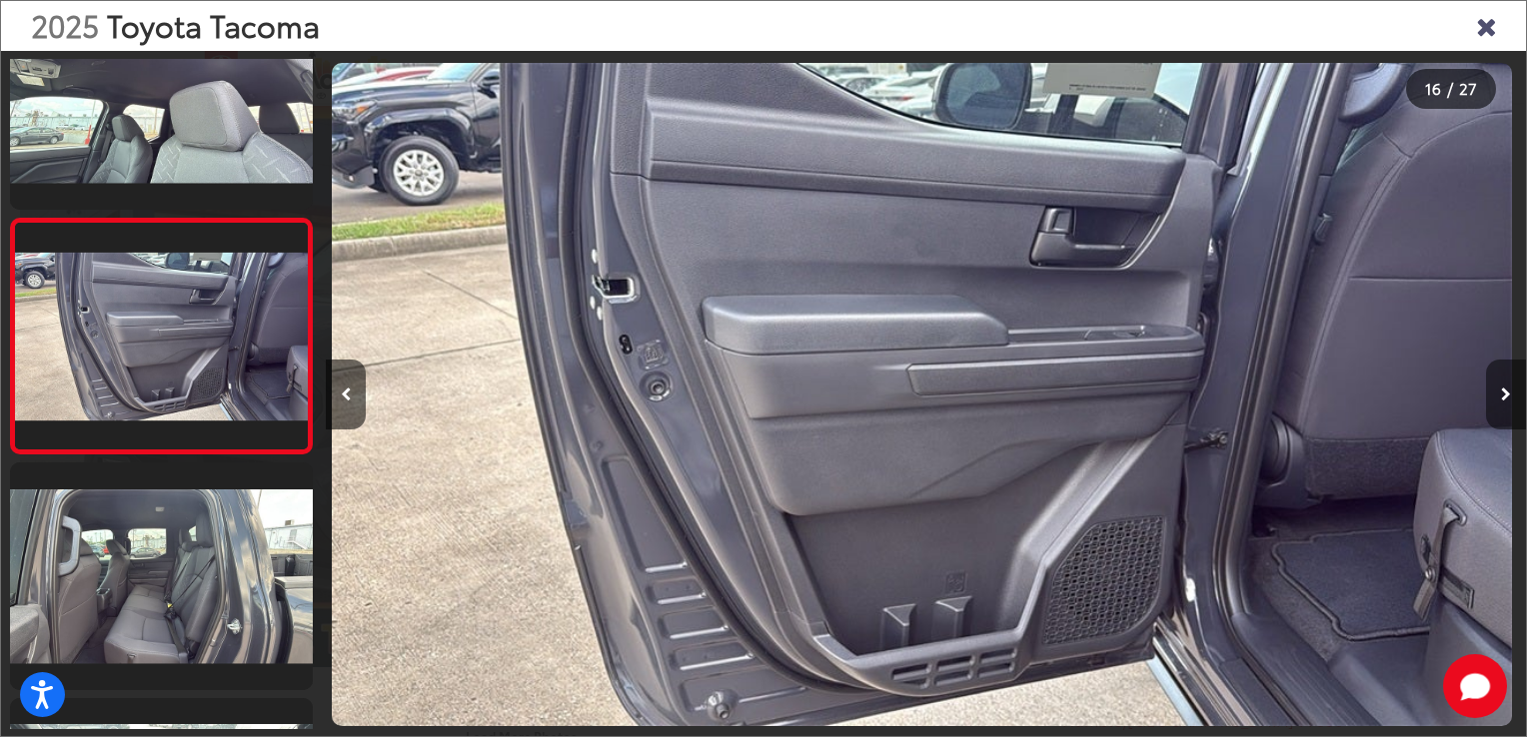
click at [1499, 397] on button "Next image" at bounding box center [1506, 395] width 40 height 70
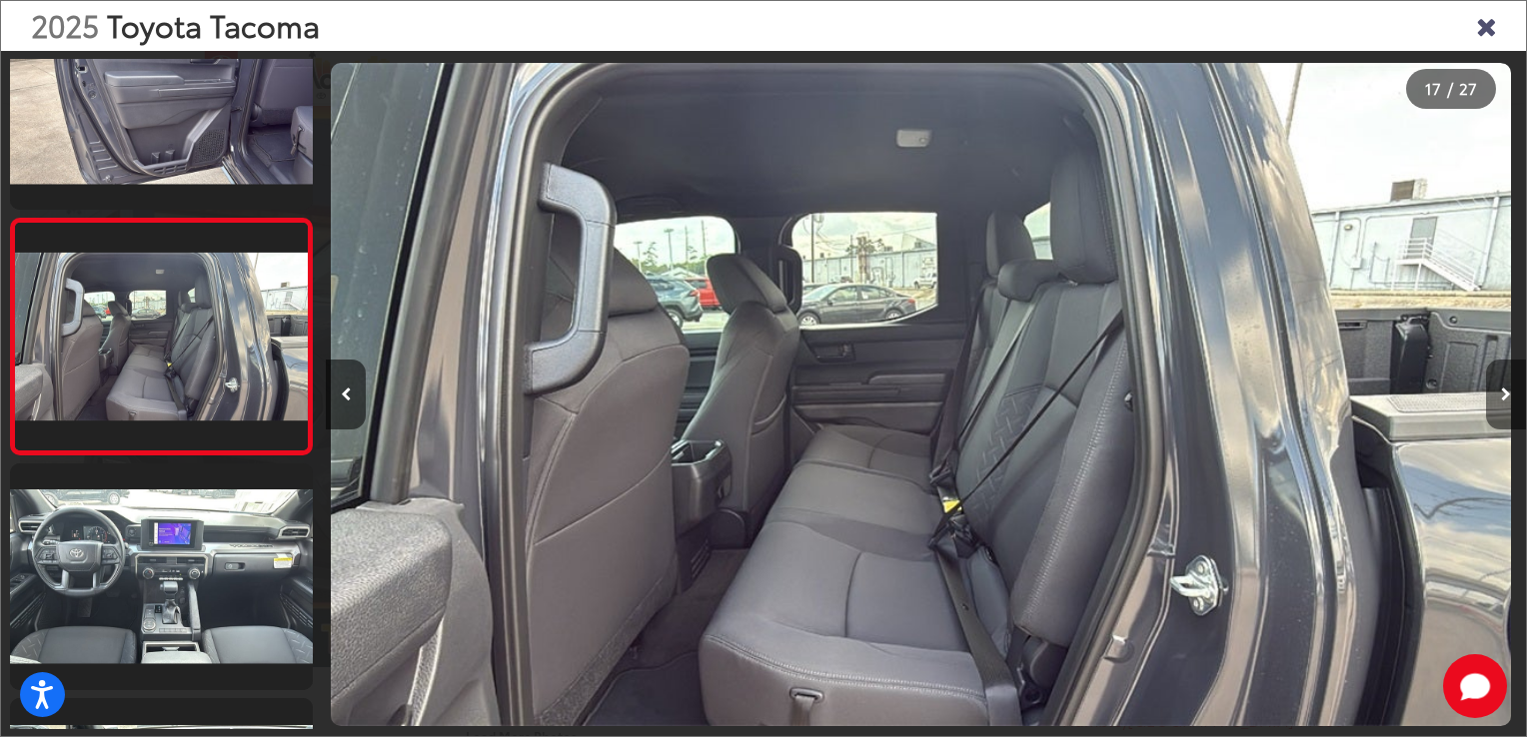
click at [1499, 397] on button "Next image" at bounding box center [1506, 395] width 40 height 70
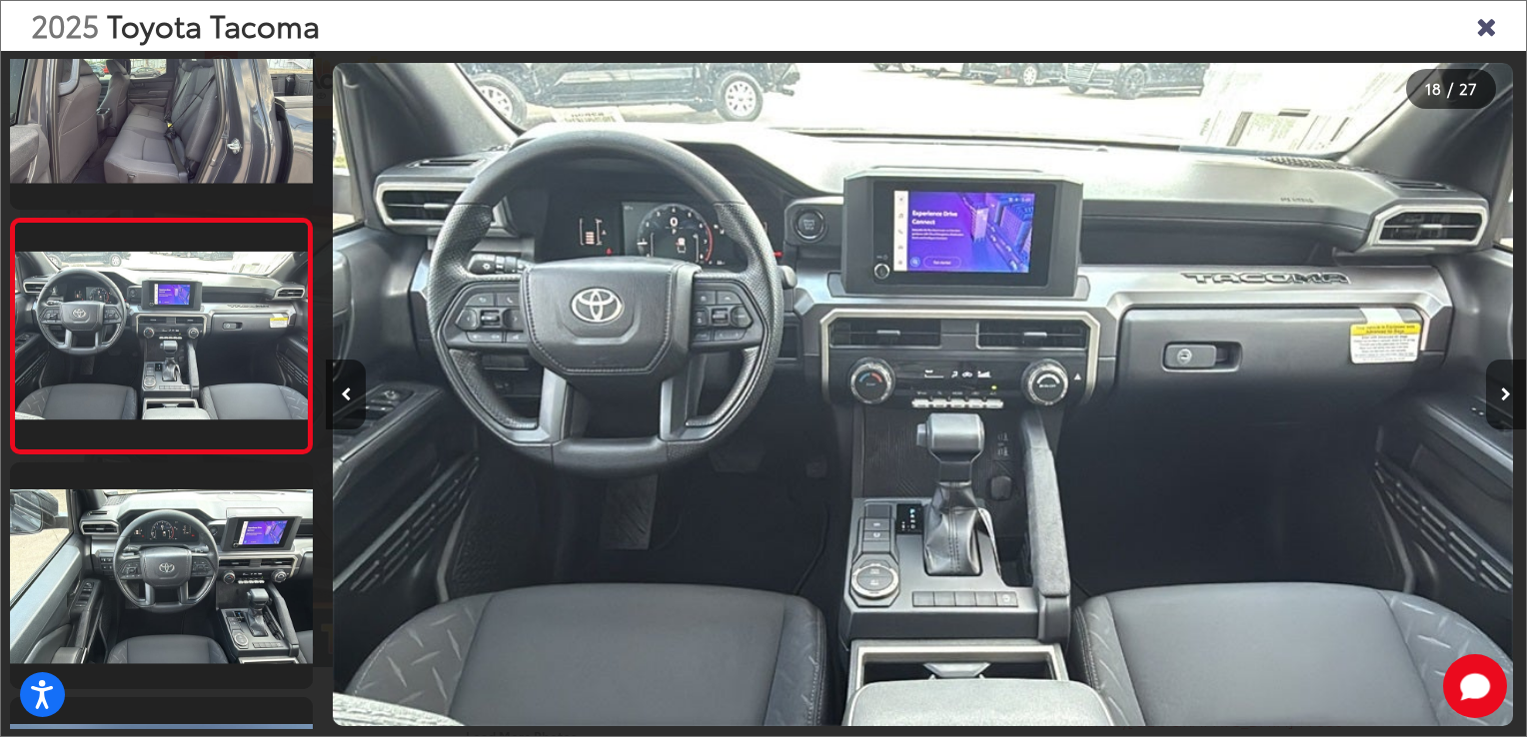
click at [1499, 397] on button "Next image" at bounding box center [1506, 395] width 40 height 70
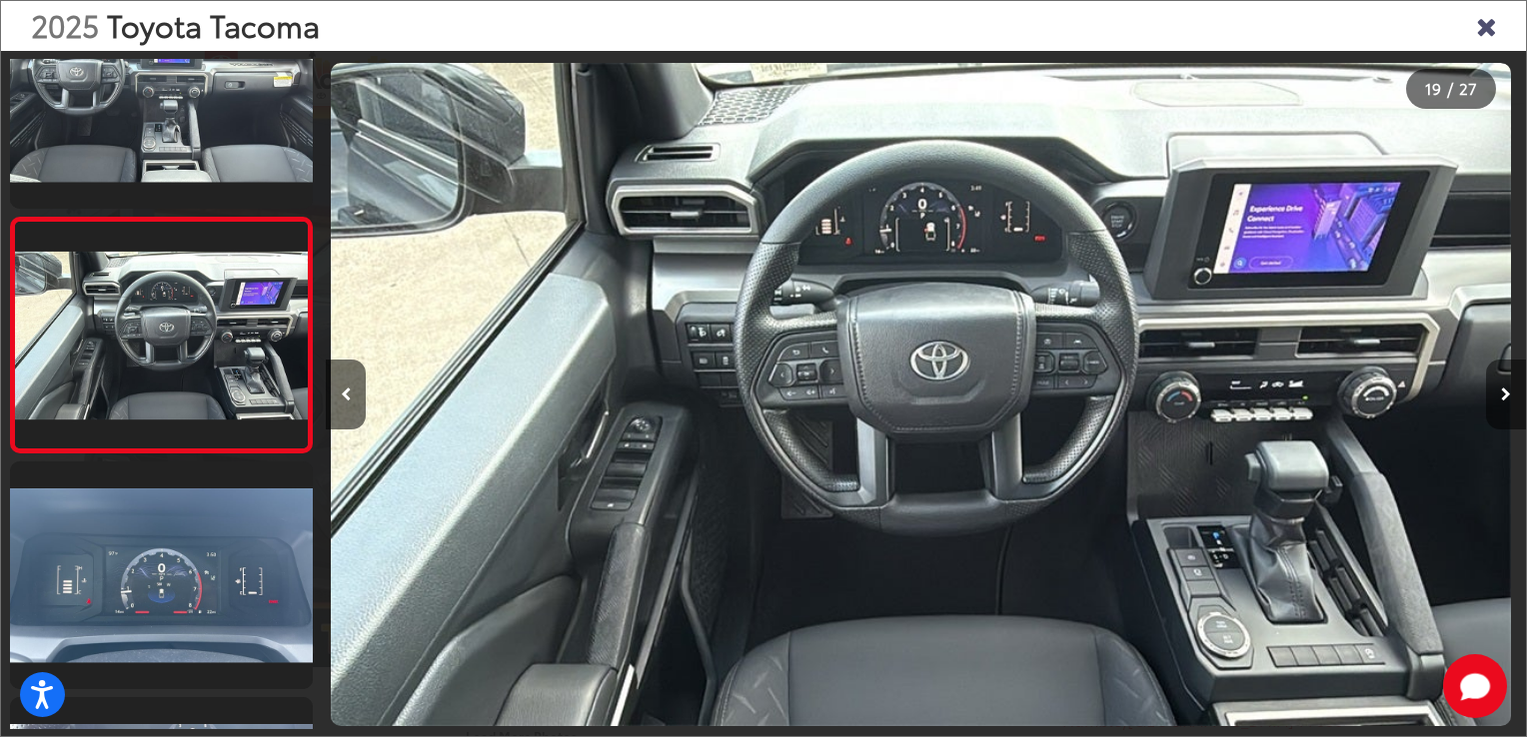
click at [1499, 397] on button "Next image" at bounding box center [1506, 395] width 40 height 70
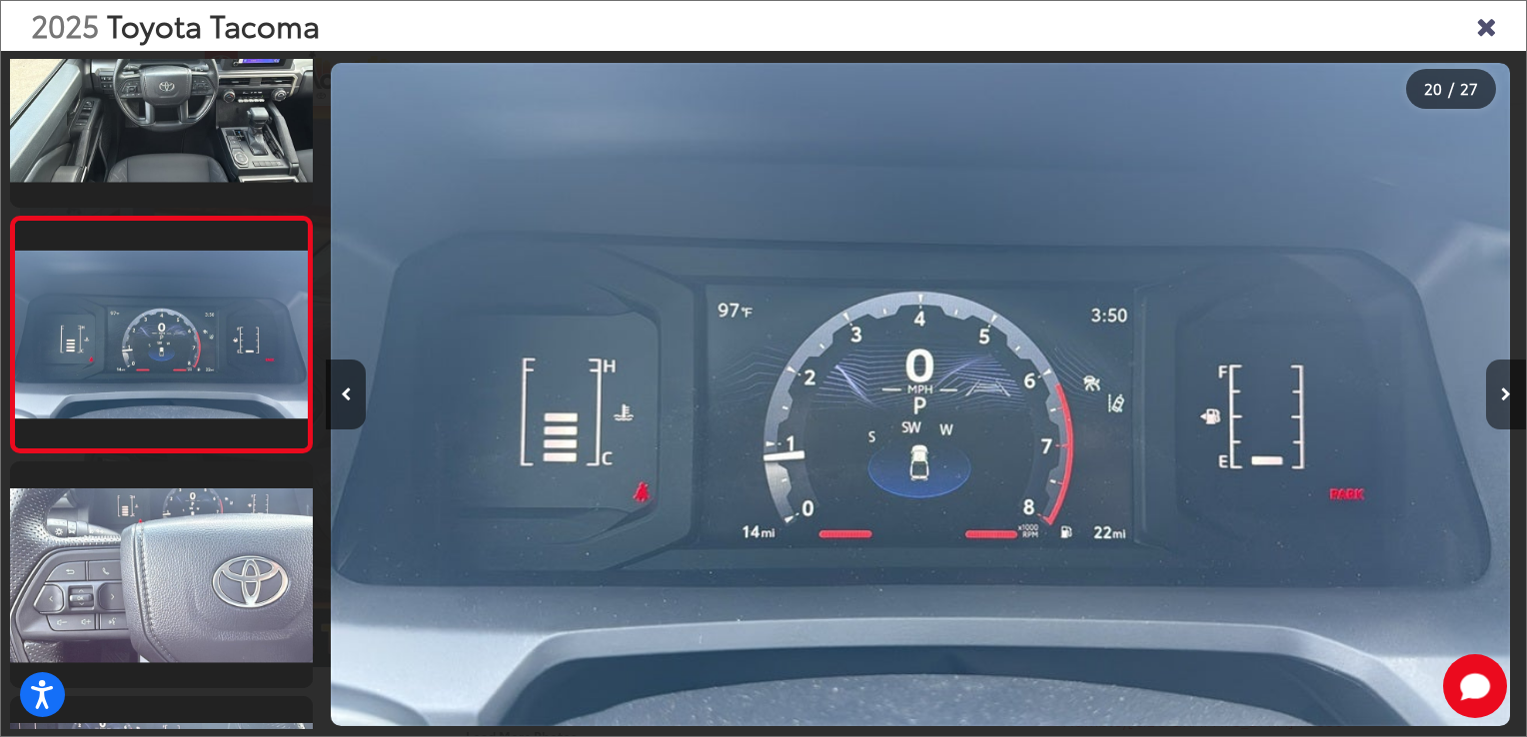
click at [1499, 397] on button "Next image" at bounding box center [1506, 395] width 40 height 70
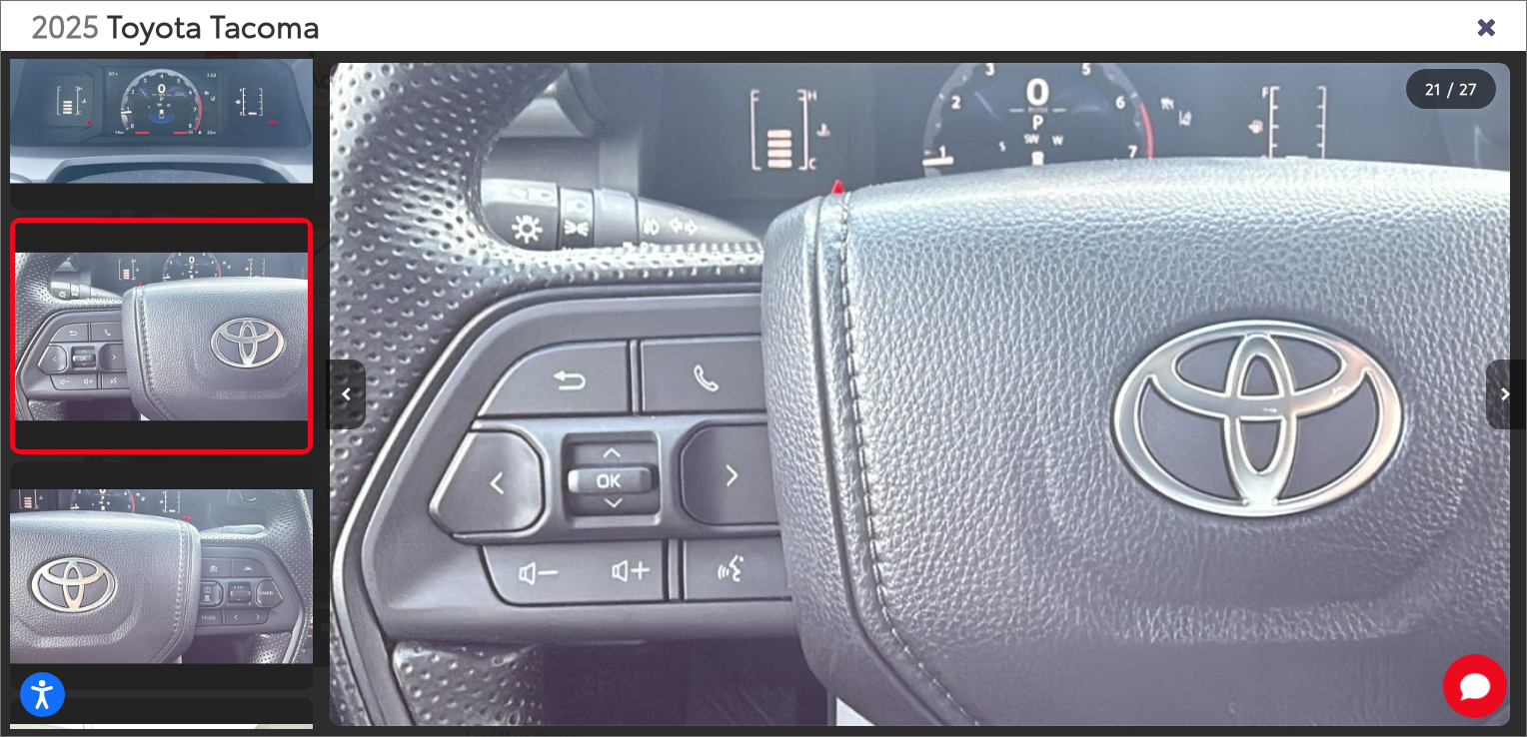
click at [1499, 397] on button "Next image" at bounding box center [1506, 395] width 40 height 70
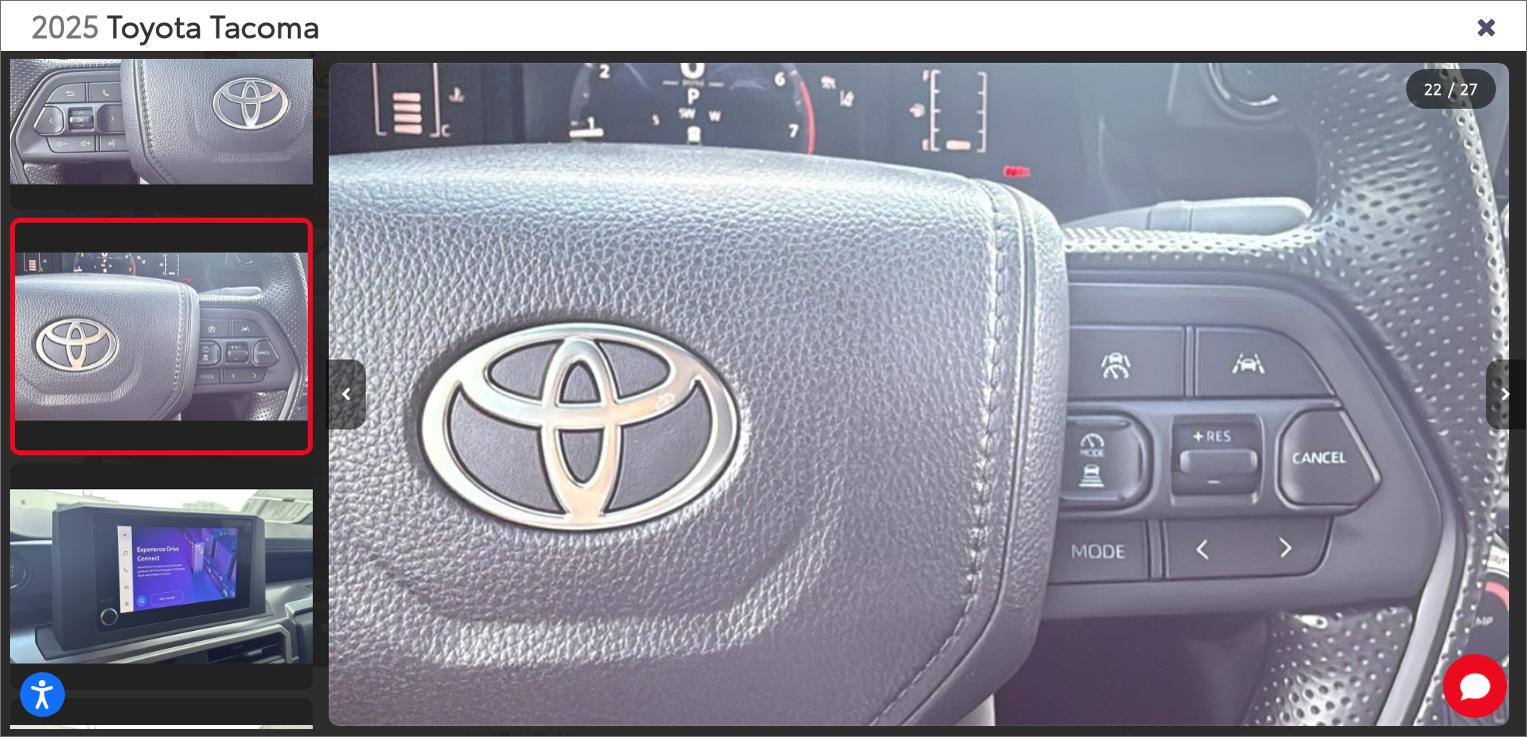
click at [1499, 397] on button "Next image" at bounding box center [1506, 395] width 40 height 70
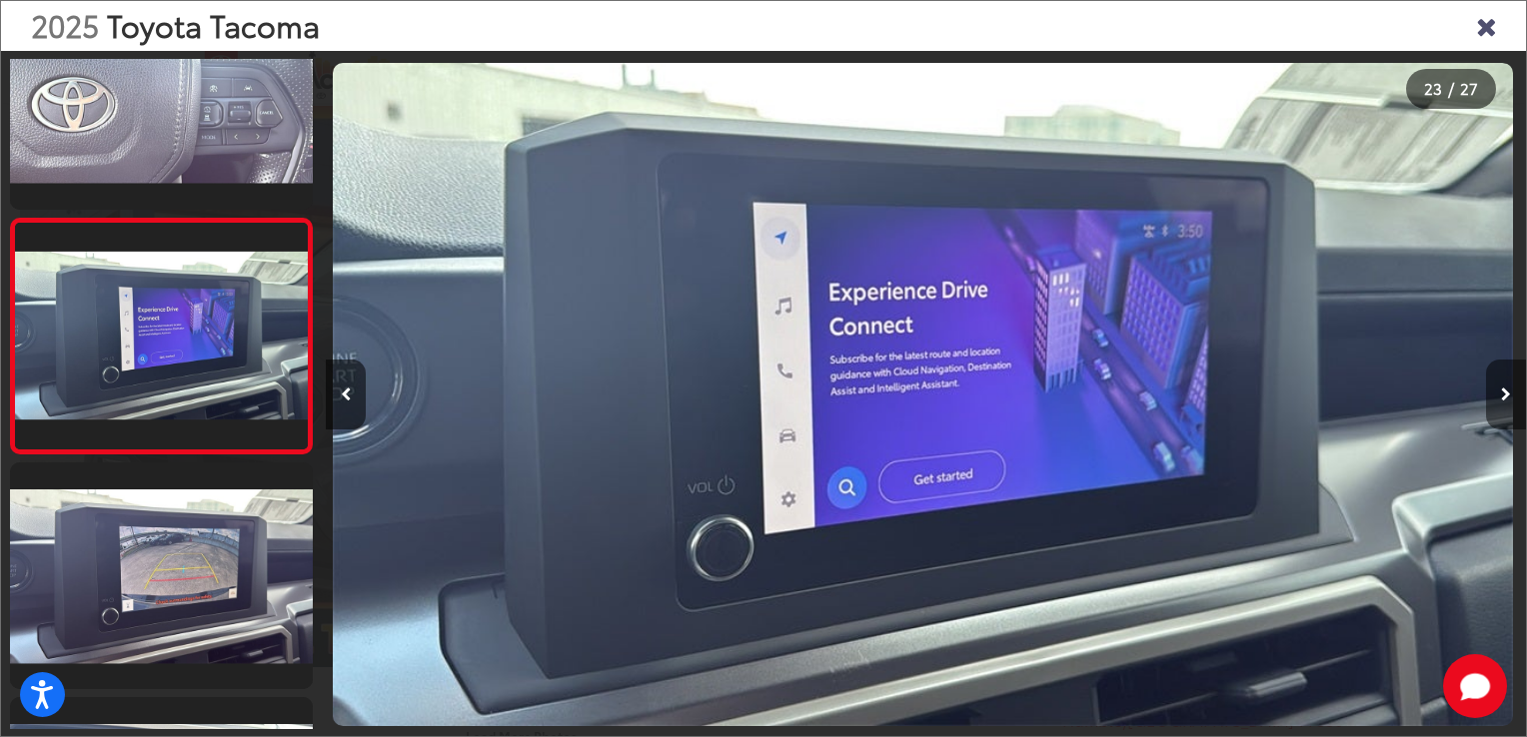
click at [1499, 397] on button "Next image" at bounding box center [1506, 395] width 40 height 70
